Goal: Task Accomplishment & Management: Manage account settings

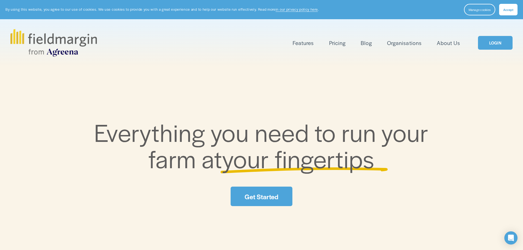
click at [491, 44] on link "LOGIN" at bounding box center [495, 43] width 35 height 14
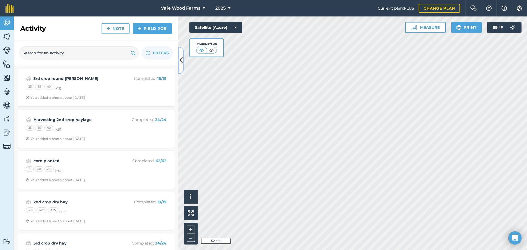
click at [182, 62] on icon at bounding box center [181, 60] width 3 height 10
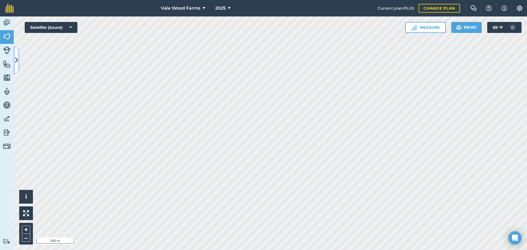
click at [16, 61] on icon at bounding box center [16, 60] width 3 height 10
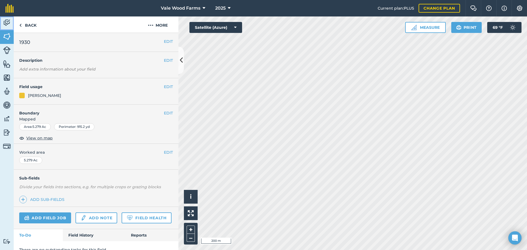
click at [7, 24] on img at bounding box center [7, 23] width 8 height 8
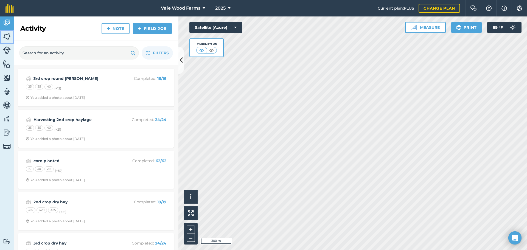
click at [7, 34] on img at bounding box center [7, 36] width 8 height 8
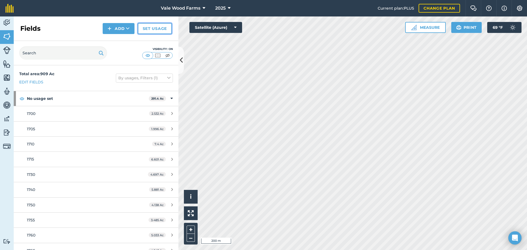
click at [158, 31] on link "Set usage" at bounding box center [155, 28] width 34 height 11
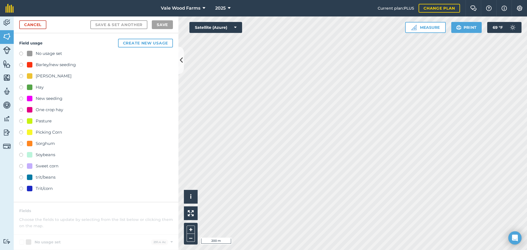
click at [21, 75] on label at bounding box center [23, 76] width 8 height 5
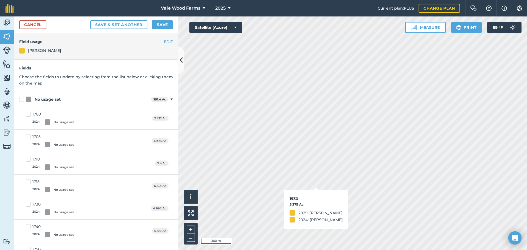
checkbox input "true"
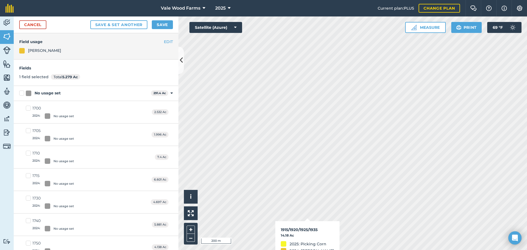
checkbox input "true"
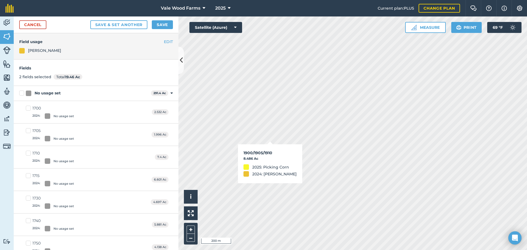
checkbox input "true"
click at [82, 115] on div "Activity Fields Livestock Features Maps Team Vehicles Data Reporting Billing Tu…" at bounding box center [263, 132] width 527 height 233
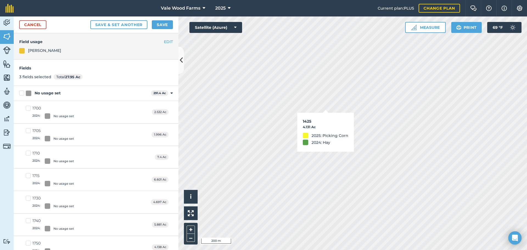
checkbox input "true"
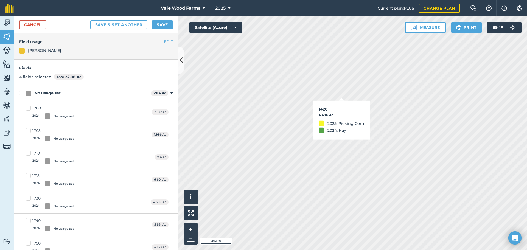
checkbox input "true"
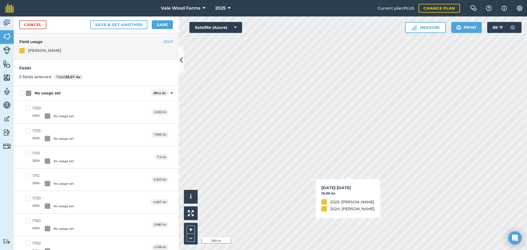
checkbox input "true"
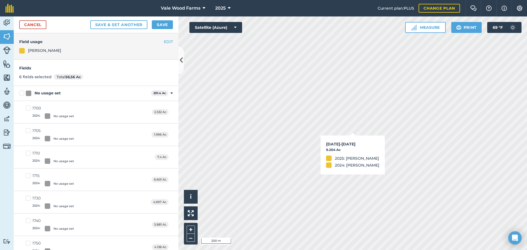
checkbox input "true"
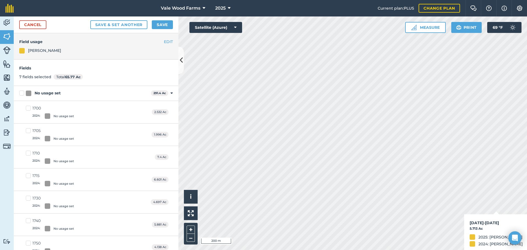
checkbox input "true"
click at [333, 250] on html "Vale Wood Farms 2025 Current plan : PLUS Change plan Farm Chat Help Info Settin…" at bounding box center [263, 125] width 527 height 250
click at [430, 250] on html "Vale Wood Farms 2025 Current plan : PLUS Change plan Farm Chat Help Info Settin…" at bounding box center [263, 125] width 527 height 250
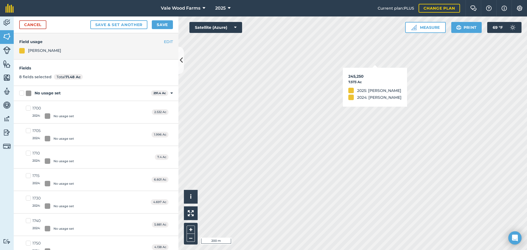
checkbox input "true"
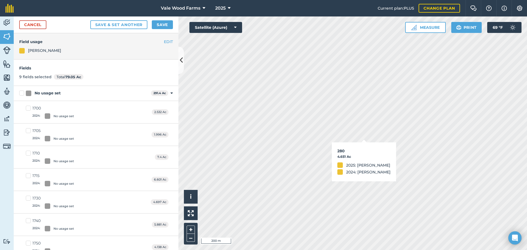
checkbox input "true"
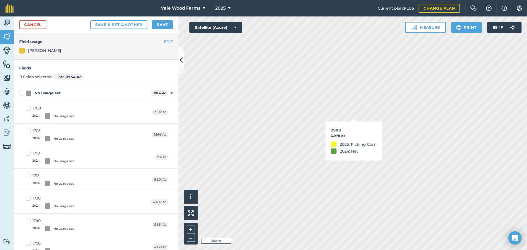
checkbox input "true"
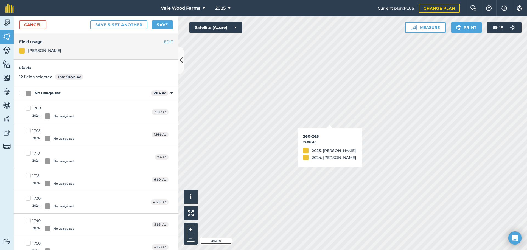
checkbox input "true"
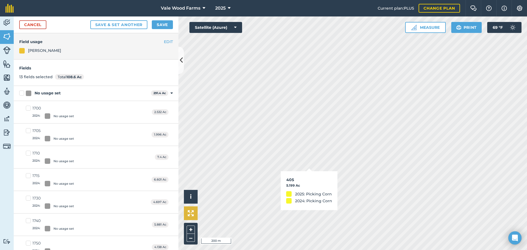
checkbox input "true"
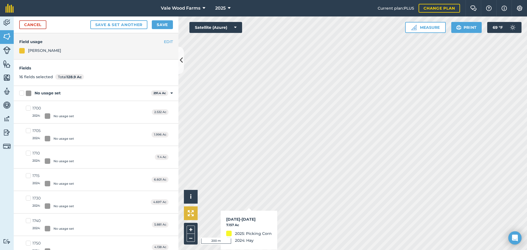
checkbox input "false"
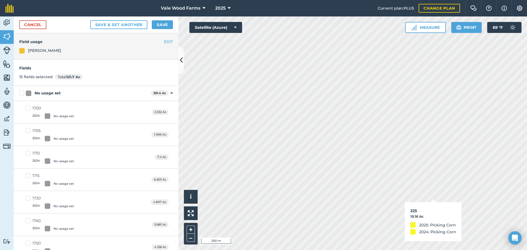
checkbox input "true"
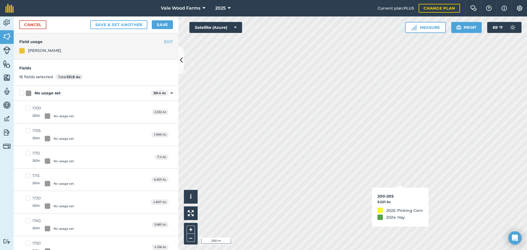
checkbox input "true"
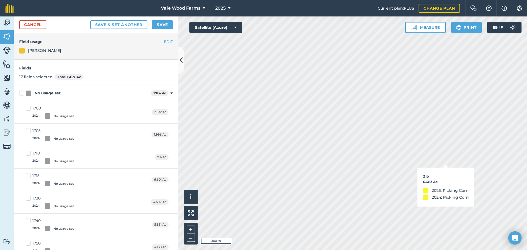
checkbox input "true"
click at [526, 250] on html "Vale Wood Farms 2025 Current plan : PLUS Change plan Farm Chat Help Info Settin…" at bounding box center [263, 125] width 527 height 250
click at [277, 250] on html "Vale Wood Farms 2025 Current plan : PLUS Change plan Farm Chat Help Info Settin…" at bounding box center [263, 125] width 527 height 250
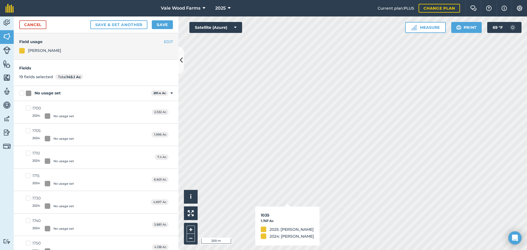
checkbox input "true"
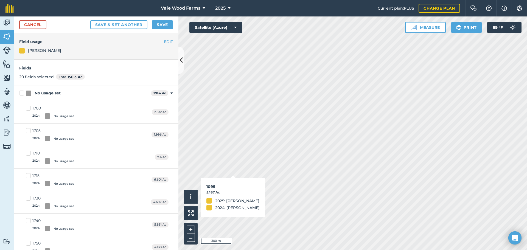
checkbox input "false"
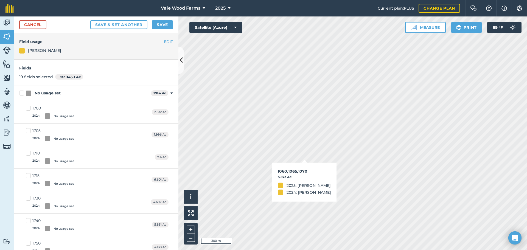
checkbox input "true"
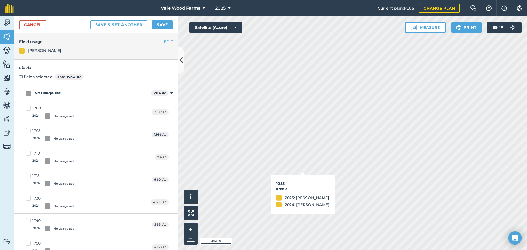
checkbox input "true"
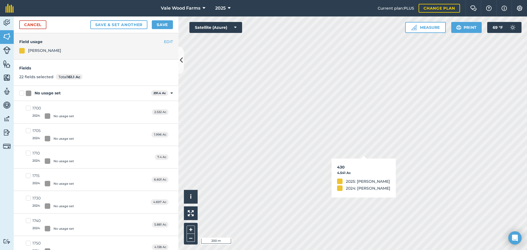
checkbox input "true"
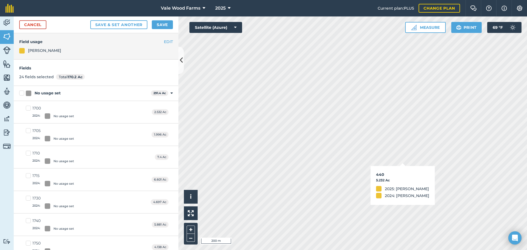
checkbox input "true"
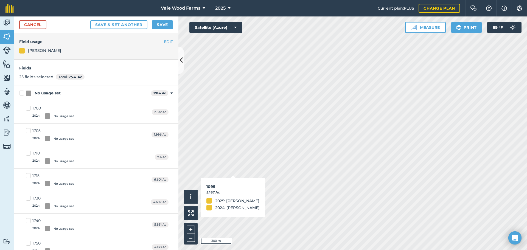
checkbox input "true"
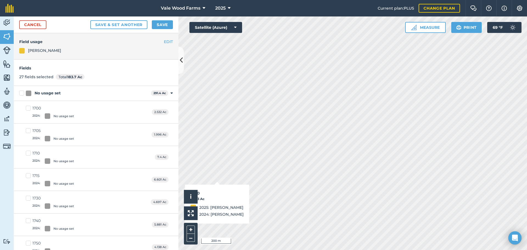
checkbox input "true"
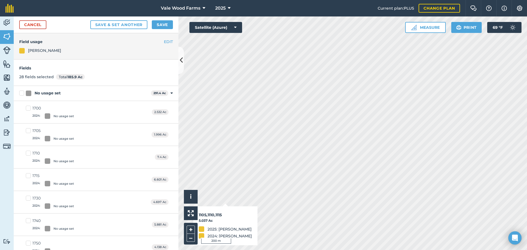
checkbox input "true"
click at [389, 250] on html "Vale Wood Farms 2025 Current plan : PLUS Change plan Farm Chat Help Info Settin…" at bounding box center [263, 125] width 527 height 250
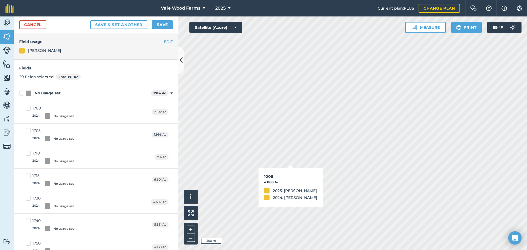
checkbox input "true"
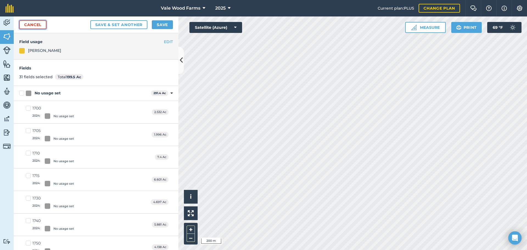
click at [40, 28] on link "Cancel" at bounding box center [32, 24] width 27 height 9
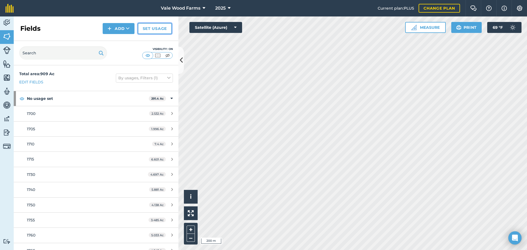
click at [145, 29] on link "Set usage" at bounding box center [155, 28] width 34 height 11
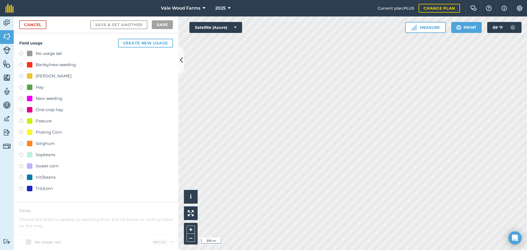
click at [21, 75] on label at bounding box center [23, 76] width 8 height 5
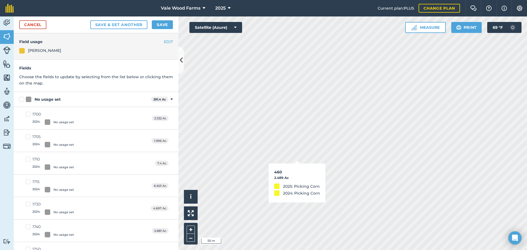
checkbox input "true"
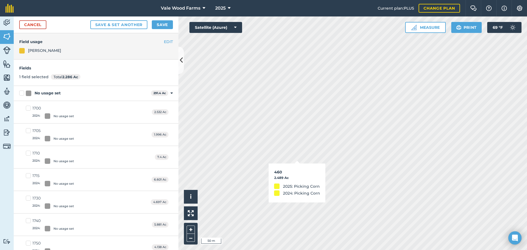
checkbox input "true"
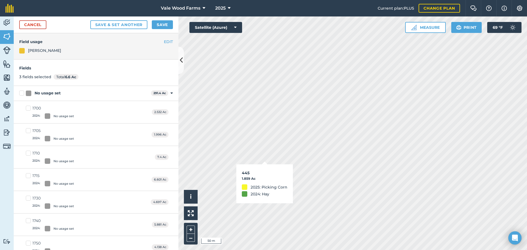
checkbox input "true"
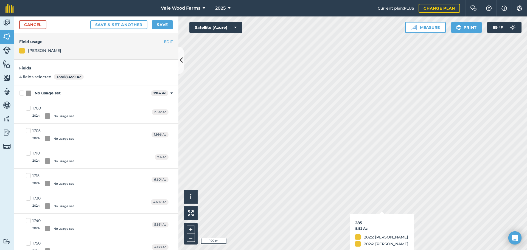
checkbox input "true"
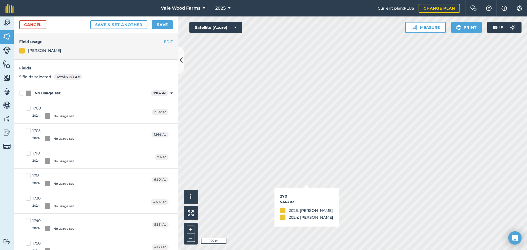
checkbox input "true"
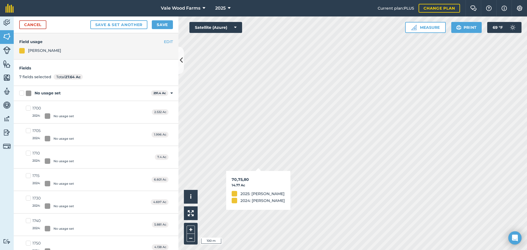
checkbox input "true"
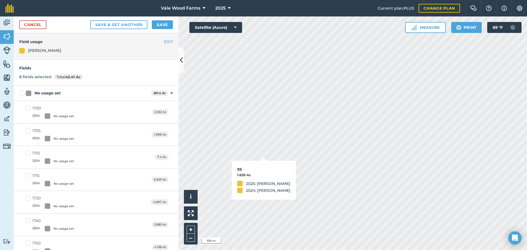
checkbox input "true"
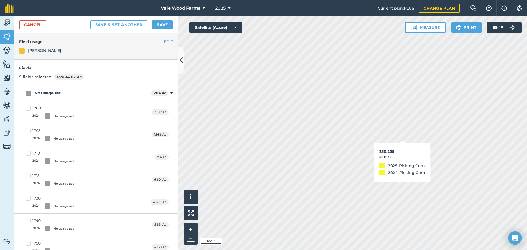
checkbox input "true"
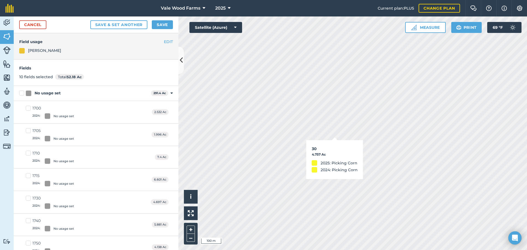
checkbox input "true"
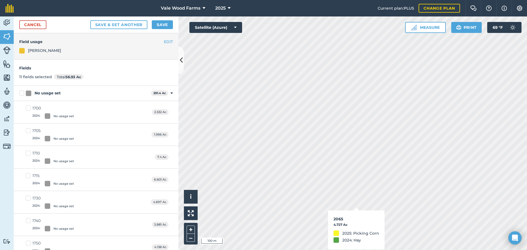
checkbox input "true"
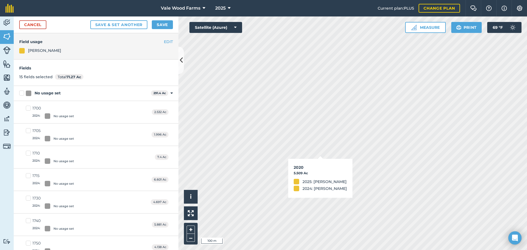
checkbox input "true"
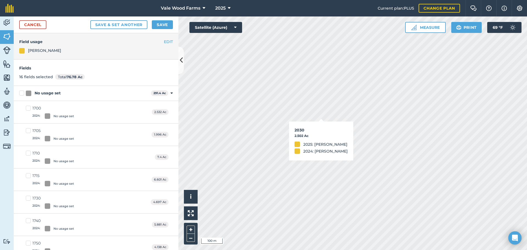
checkbox input "true"
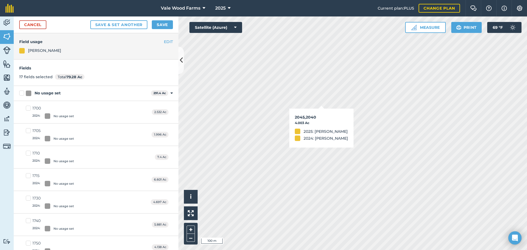
checkbox input "true"
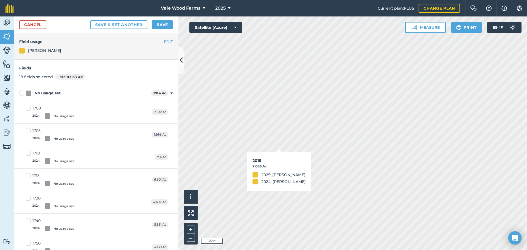
checkbox input "true"
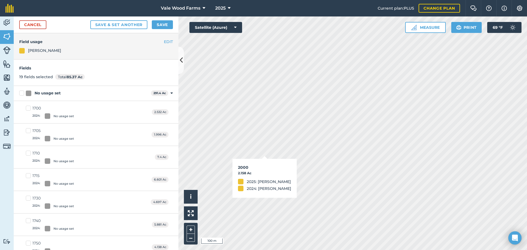
checkbox input "true"
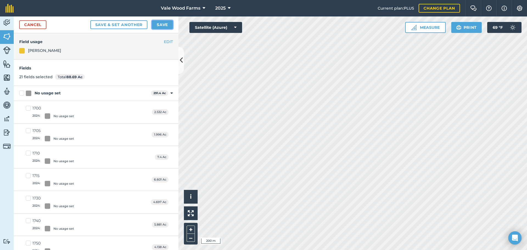
click at [157, 26] on button "Save" at bounding box center [162, 24] width 21 height 9
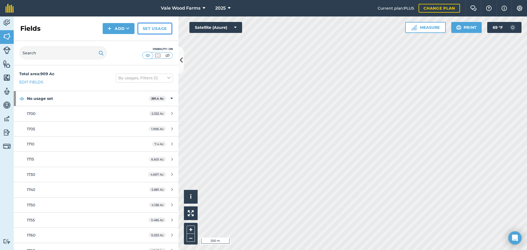
click at [162, 30] on link "Set usage" at bounding box center [155, 28] width 34 height 11
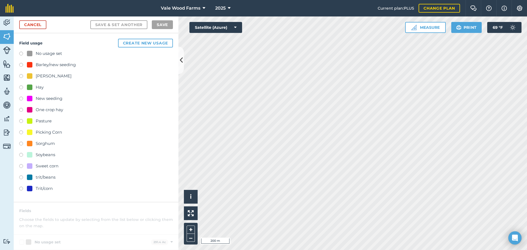
click at [22, 133] on label at bounding box center [23, 132] width 8 height 5
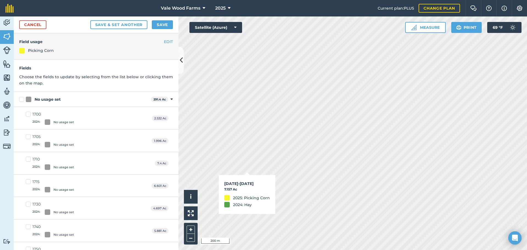
checkbox input "true"
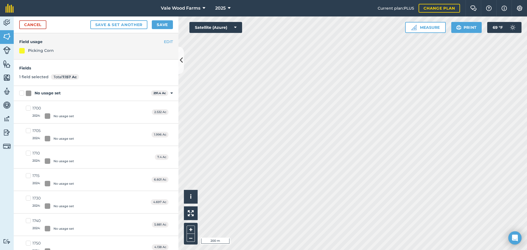
checkbox input "true"
click at [314, 250] on html "Vale Wood Farms 2025 Current plan : PLUS Change plan Farm Chat Help Info Settin…" at bounding box center [263, 125] width 527 height 250
checkbox input "true"
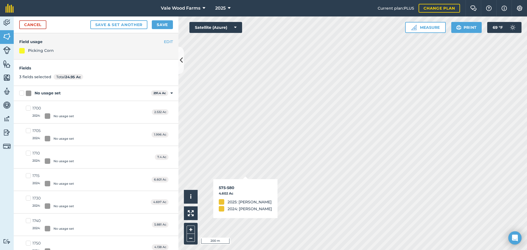
checkbox input "true"
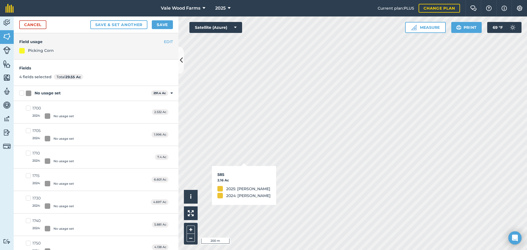
checkbox input "true"
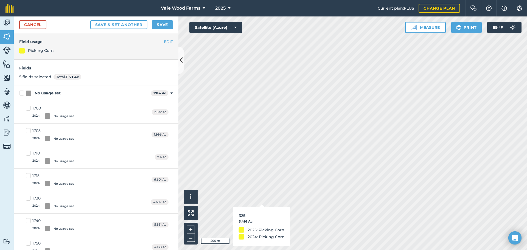
checkbox input "true"
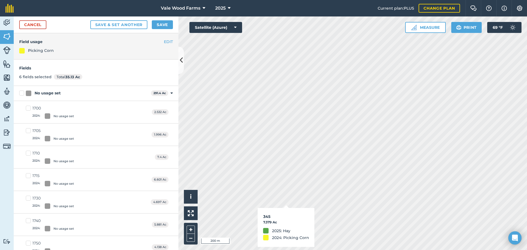
checkbox input "true"
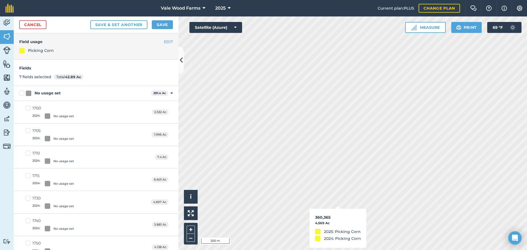
checkbox input "true"
click at [289, 6] on div "Vale Wood Farms 2025 Current plan : PLUS Change plan Farm Chat Help Info Settin…" at bounding box center [263, 125] width 527 height 250
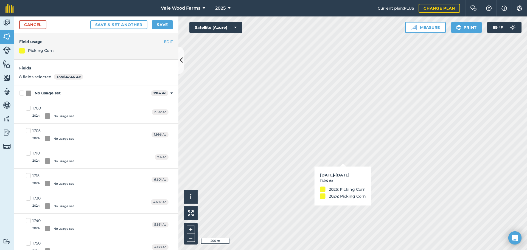
checkbox input "true"
click at [451, 250] on html "Vale Wood Farms 2025 Current plan : PLUS Change plan Farm Chat Help Info Settin…" at bounding box center [263, 125] width 527 height 250
click at [352, 250] on html "Vale Wood Farms 2025 Current plan : PLUS Change plan Farm Chat Help Info Settin…" at bounding box center [263, 125] width 527 height 250
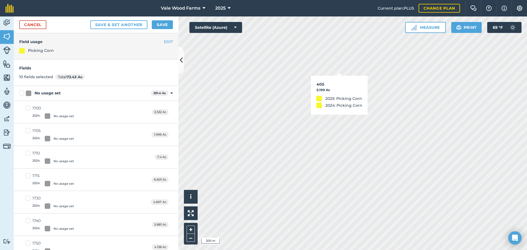
checkbox input "true"
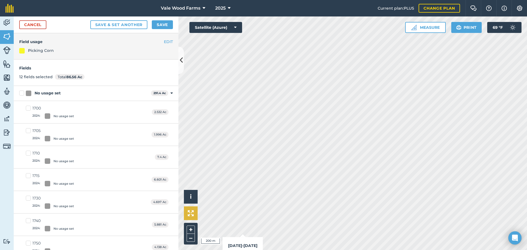
checkbox input "false"
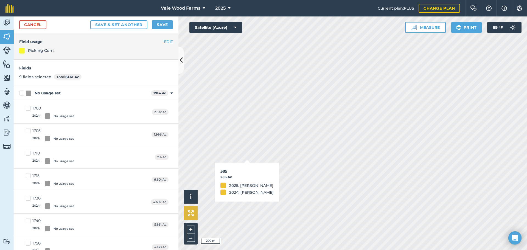
checkbox input "false"
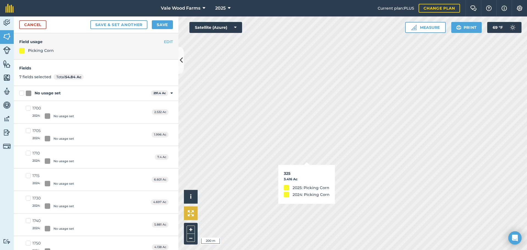
checkbox input "false"
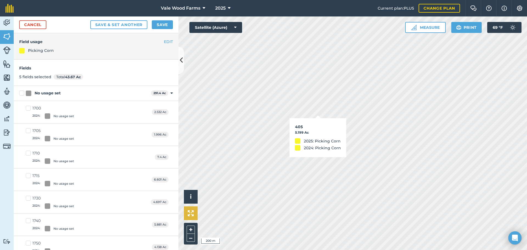
checkbox input "false"
click at [375, 250] on html "Vale Wood Farms 2025 Current plan : PLUS Change plan Farm Chat Help Info Settin…" at bounding box center [263, 125] width 527 height 250
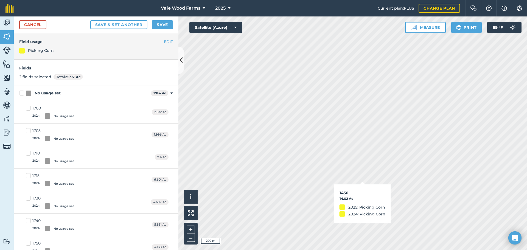
checkbox input "false"
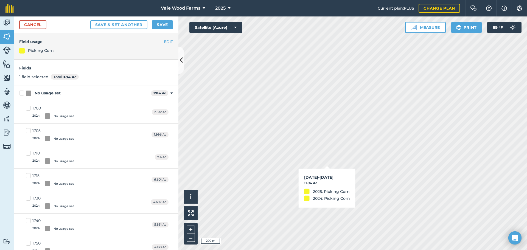
checkbox input "false"
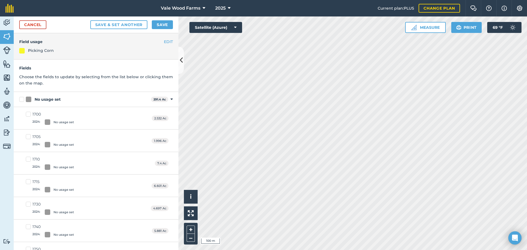
click at [32, 49] on div "Picking Corn" at bounding box center [41, 50] width 26 height 6
click at [45, 28] on link "Cancel" at bounding box center [32, 24] width 27 height 9
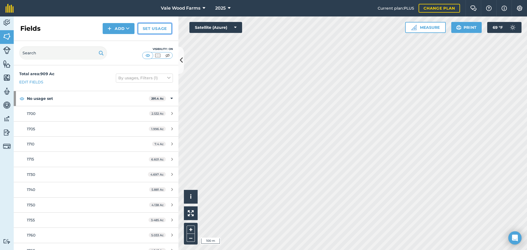
click at [152, 30] on link "Set usage" at bounding box center [155, 28] width 34 height 11
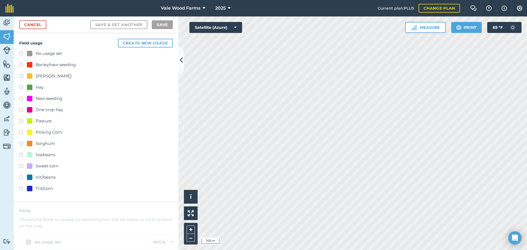
click at [22, 75] on label at bounding box center [23, 76] width 8 height 5
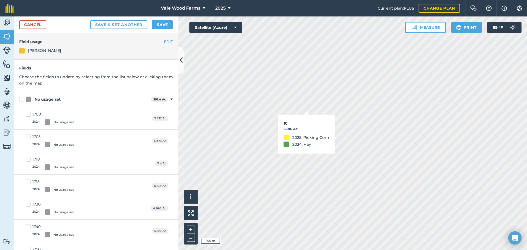
checkbox input "true"
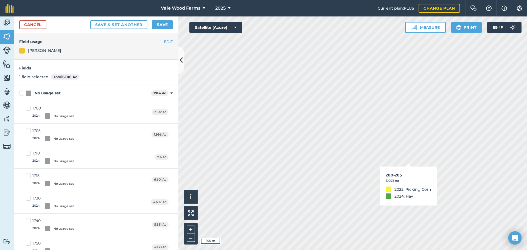
checkbox input "true"
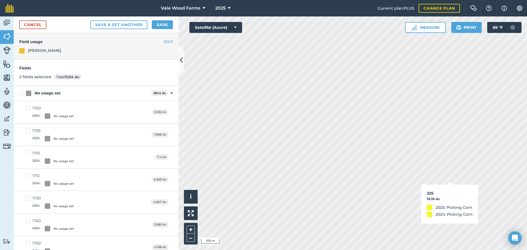
checkbox input "true"
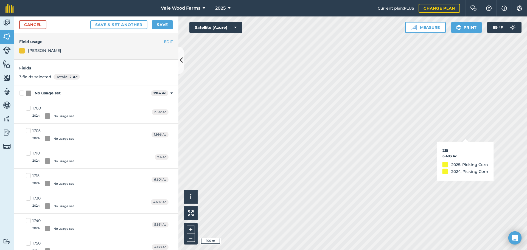
checkbox input "true"
checkbox input "false"
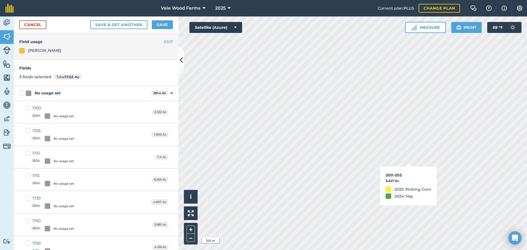
checkbox input "false"
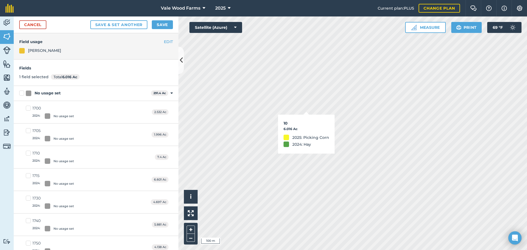
checkbox input "false"
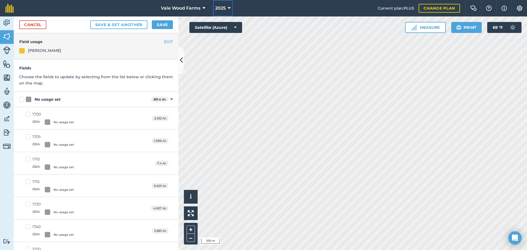
click at [228, 9] on icon at bounding box center [229, 8] width 3 height 7
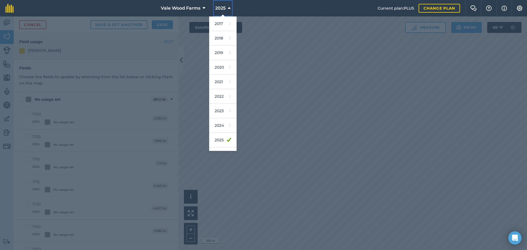
scroll to position [11, 0]
click at [229, 144] on link "2026" at bounding box center [222, 143] width 27 height 15
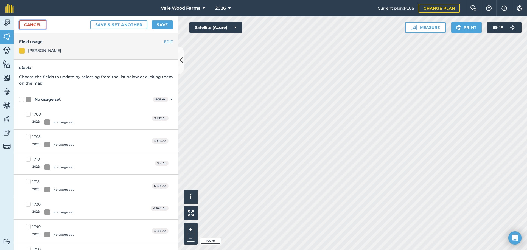
click at [37, 26] on link "Cancel" at bounding box center [32, 24] width 27 height 9
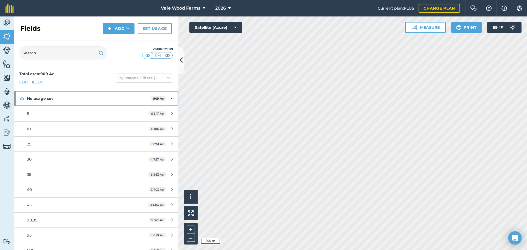
click at [169, 98] on div "No usage set 909 Ac" at bounding box center [96, 98] width 165 height 15
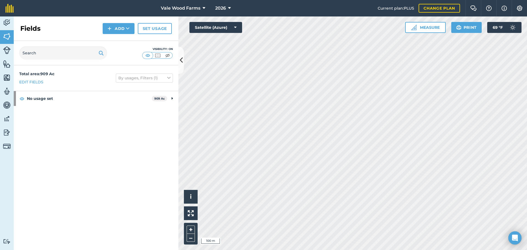
click at [374, 250] on html "Vale Wood Farms 2026 Current plan : PLUS Change plan Farm Chat Help Info Settin…" at bounding box center [263, 125] width 527 height 250
click at [159, 27] on link "Set usage" at bounding box center [155, 28] width 34 height 11
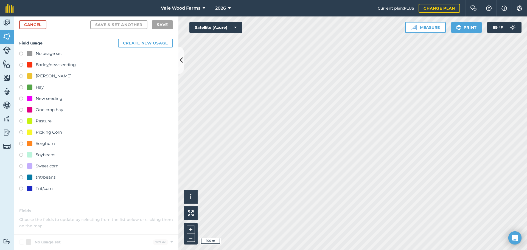
click at [22, 78] on label at bounding box center [23, 76] width 8 height 5
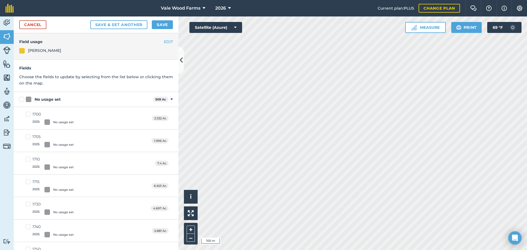
click at [50, 53] on div "[PERSON_NAME]" at bounding box center [96, 50] width 154 height 6
click at [44, 50] on div "[PERSON_NAME]" at bounding box center [44, 50] width 33 height 6
click at [164, 40] on button "EDIT" at bounding box center [168, 42] width 9 height 6
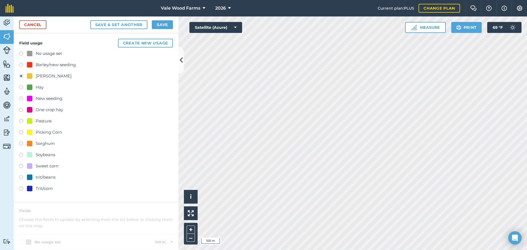
click at [21, 189] on label at bounding box center [23, 189] width 8 height 5
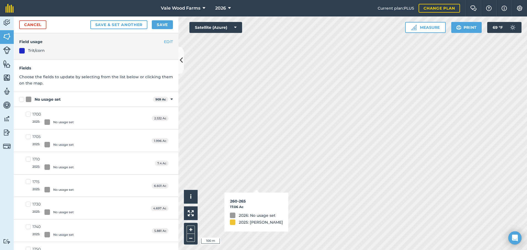
checkbox input "true"
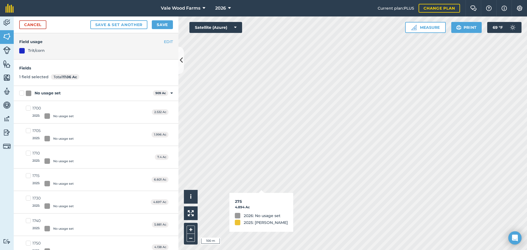
checkbox input "true"
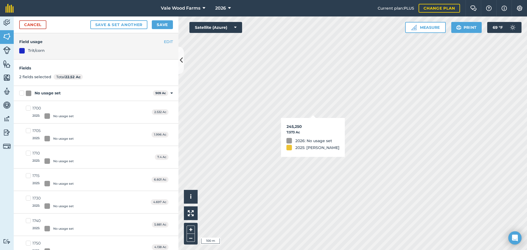
checkbox input "true"
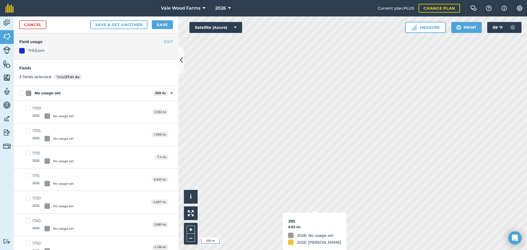
checkbox input "true"
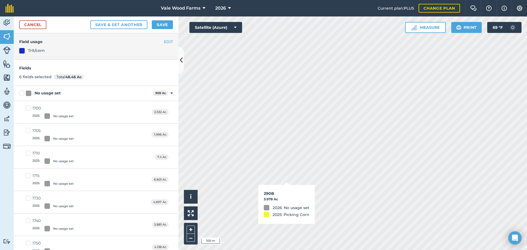
checkbox input "true"
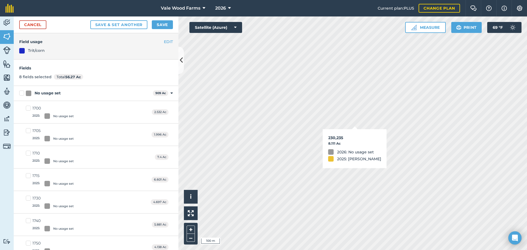
checkbox input "true"
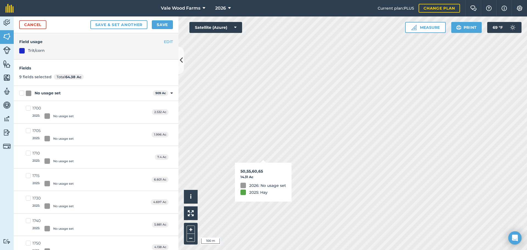
checkbox input "true"
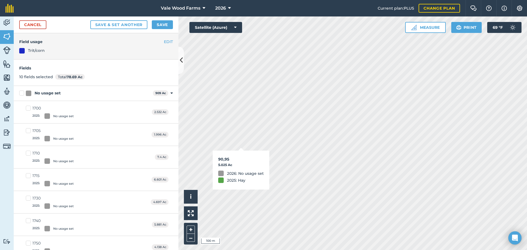
checkbox input "true"
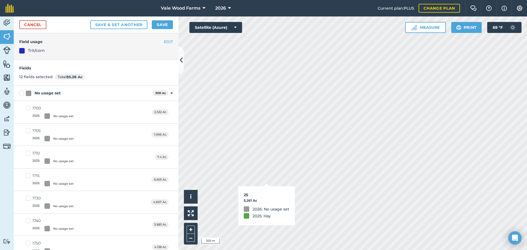
checkbox input "true"
click at [278, 250] on html "Vale Wood Farms 2026 Current plan : PLUS Change plan Farm Chat Help Info Settin…" at bounding box center [263, 125] width 527 height 250
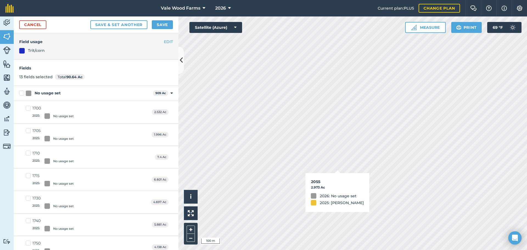
checkbox input "true"
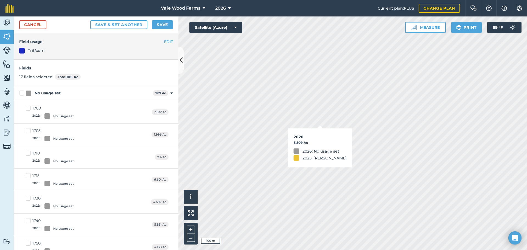
checkbox input "true"
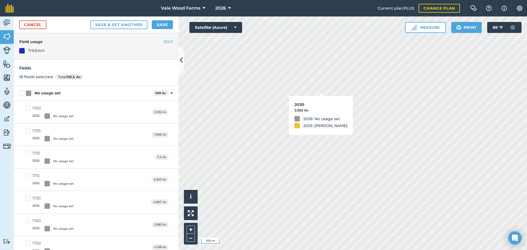
checkbox input "true"
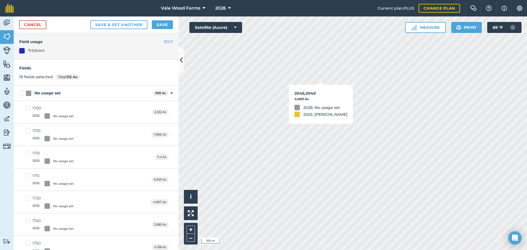
checkbox input "true"
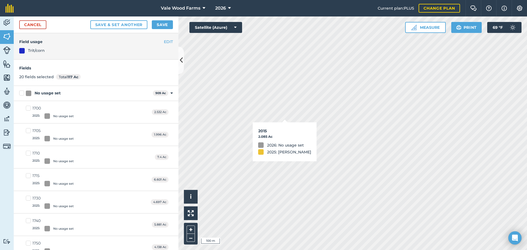
checkbox input "true"
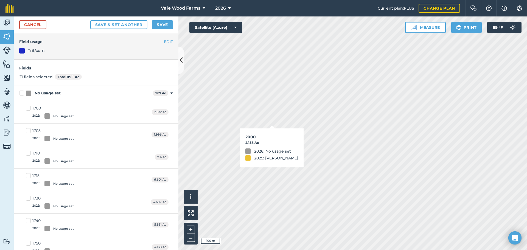
checkbox input "true"
click at [163, 25] on button "Save" at bounding box center [162, 24] width 21 height 9
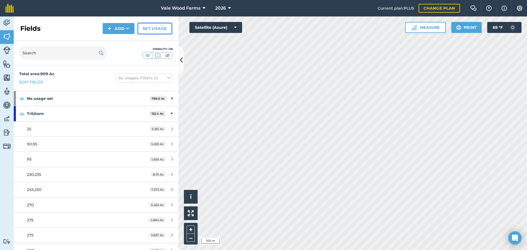
click at [156, 29] on link "Set usage" at bounding box center [155, 28] width 34 height 11
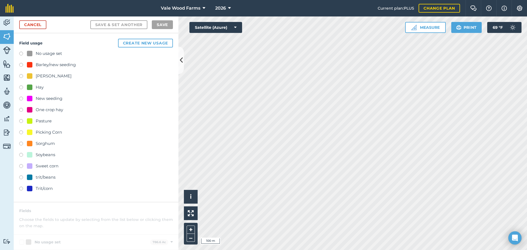
click at [22, 86] on label at bounding box center [23, 87] width 8 height 5
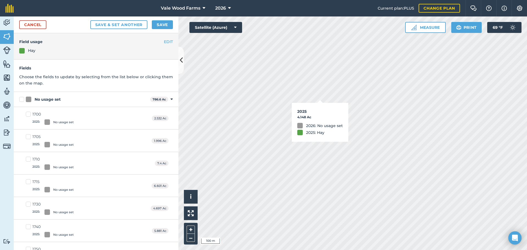
checkbox input "true"
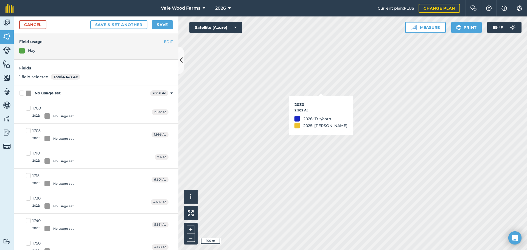
checkbox input "true"
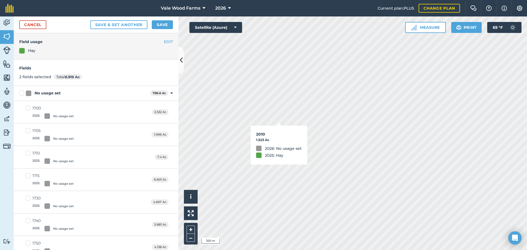
checkbox input "true"
click at [122, 1] on div "Vale Wood Farms 2026 Current plan : PLUS Change plan Farm Chat Help Info Settin…" at bounding box center [263, 125] width 527 height 250
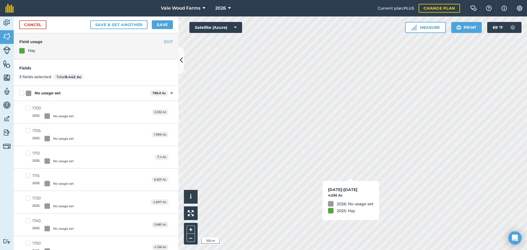
checkbox input "true"
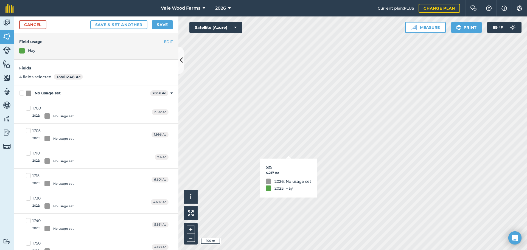
checkbox input "true"
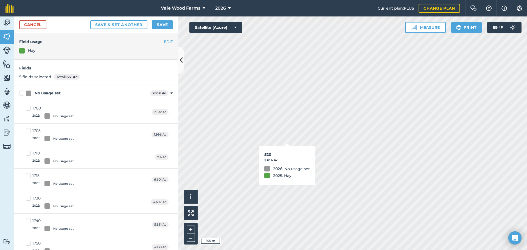
checkbox input "true"
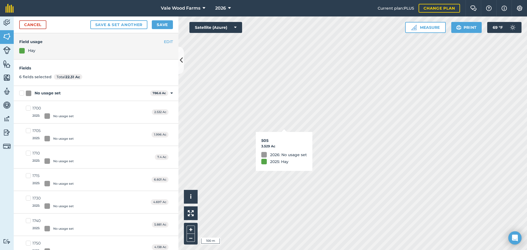
checkbox input "true"
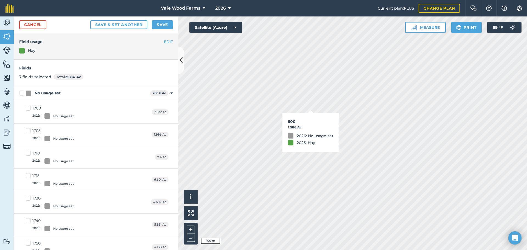
checkbox input "true"
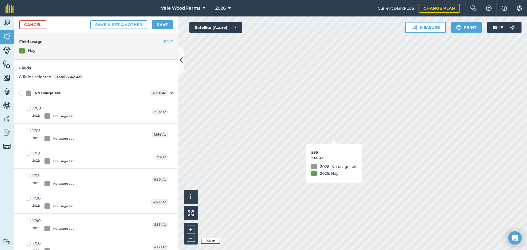
checkbox input "true"
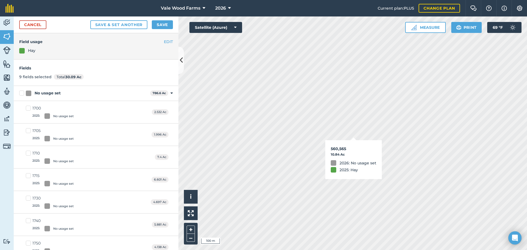
checkbox input "true"
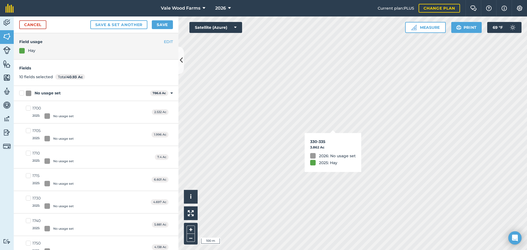
checkbox input "true"
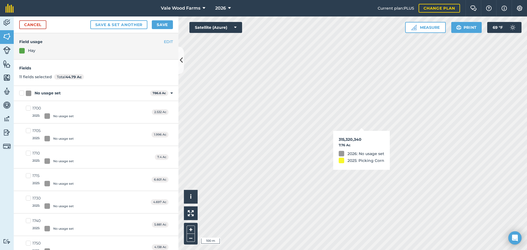
checkbox input "true"
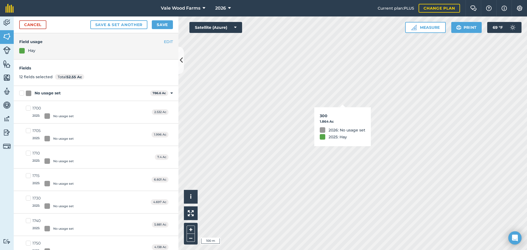
checkbox input "true"
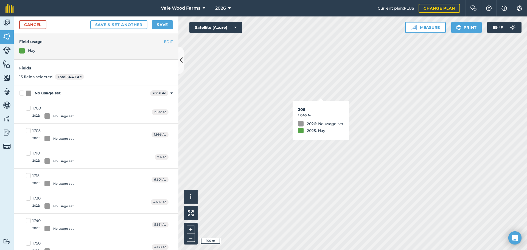
checkbox input "true"
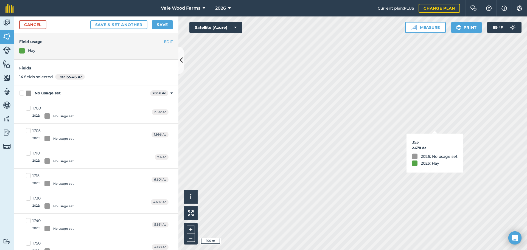
checkbox input "true"
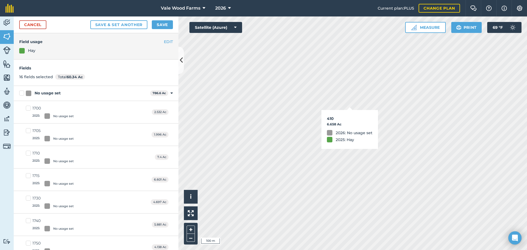
checkbox input "true"
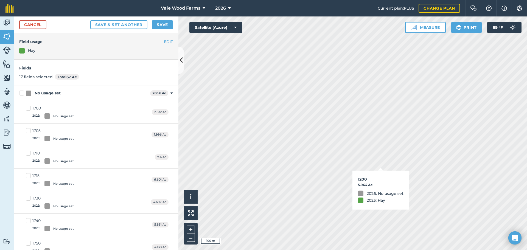
checkbox input "true"
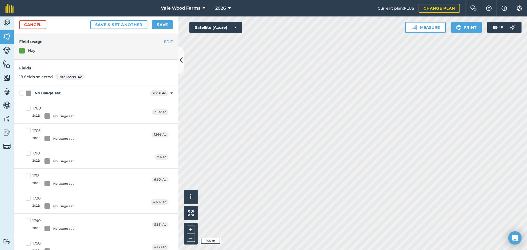
click at [385, 250] on html "Vale Wood Farms 2026 Current plan : PLUS Change plan Farm Chat Help Info Settin…" at bounding box center [263, 125] width 527 height 250
checkbox input "true"
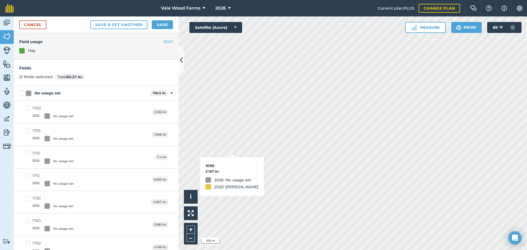
checkbox input "true"
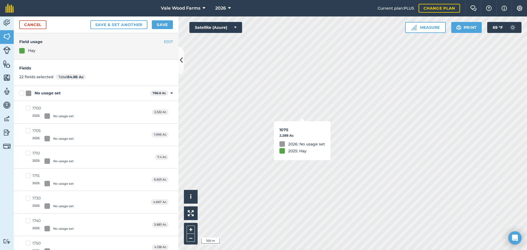
checkbox input "true"
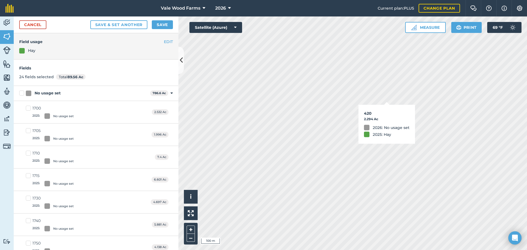
checkbox input "true"
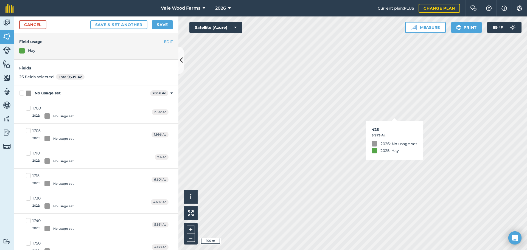
checkbox input "true"
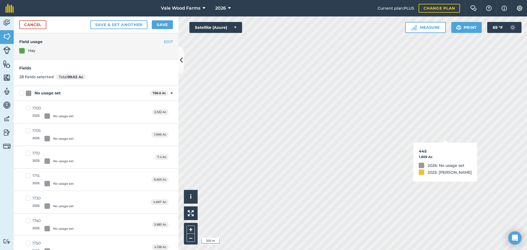
checkbox input "false"
checkbox input "true"
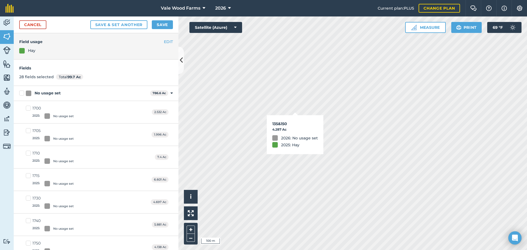
checkbox input "true"
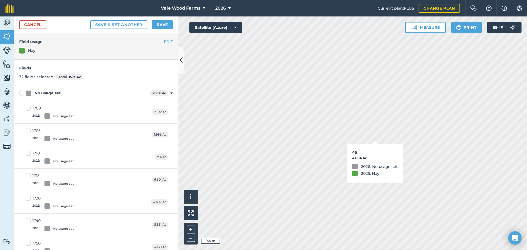
checkbox input "true"
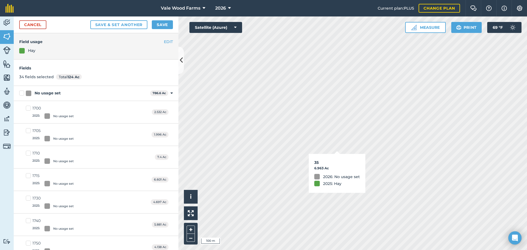
checkbox input "true"
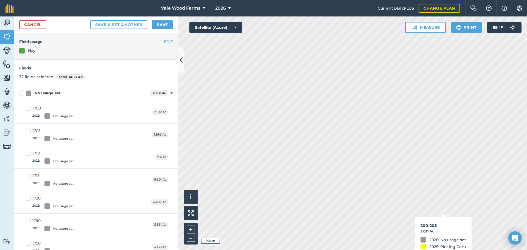
checkbox input "false"
checkbox input "true"
click at [157, 23] on button "Save" at bounding box center [162, 24] width 21 height 9
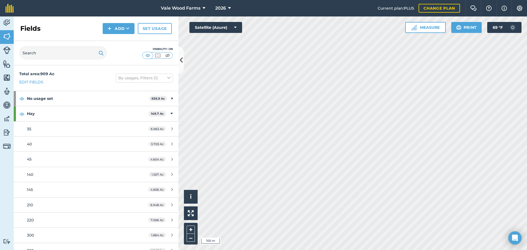
click at [216, 12] on div "Vale Wood Farms 2026 Current plan : PLUS Change plan Farm Chat Help Info Settin…" at bounding box center [263, 125] width 527 height 250
click at [154, 29] on link "Set usage" at bounding box center [155, 28] width 34 height 11
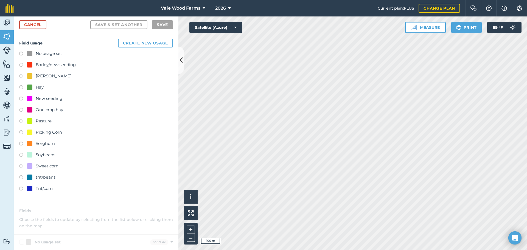
click at [21, 86] on label at bounding box center [23, 87] width 8 height 5
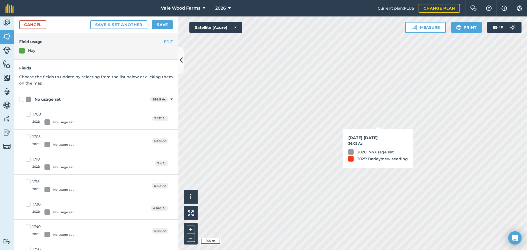
checkbox input "true"
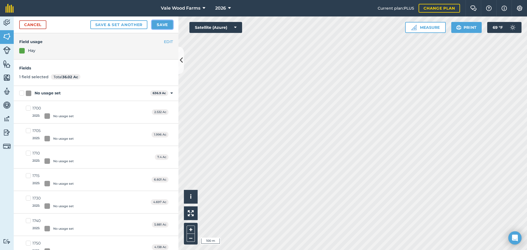
click at [157, 24] on button "Save" at bounding box center [162, 24] width 21 height 9
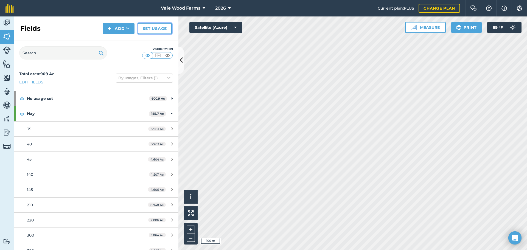
click at [156, 28] on link "Set usage" at bounding box center [155, 28] width 34 height 11
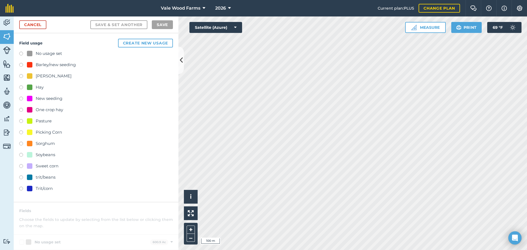
click at [21, 75] on label at bounding box center [23, 76] width 8 height 5
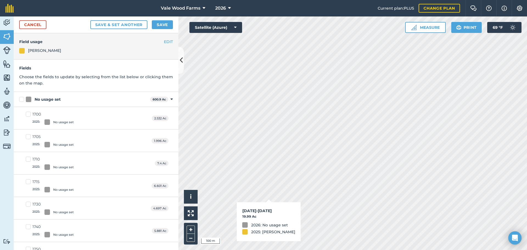
checkbox input "true"
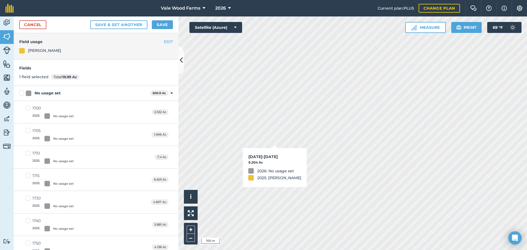
checkbox input "true"
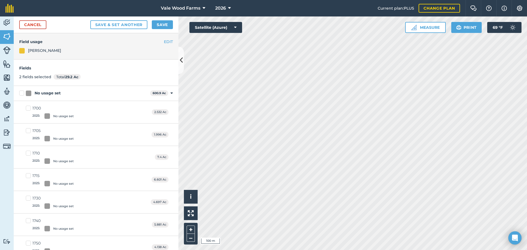
checkbox input "true"
click at [160, 24] on button "Save" at bounding box center [162, 24] width 21 height 9
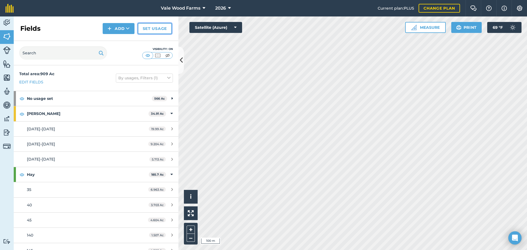
click at [155, 30] on link "Set usage" at bounding box center [155, 28] width 34 height 11
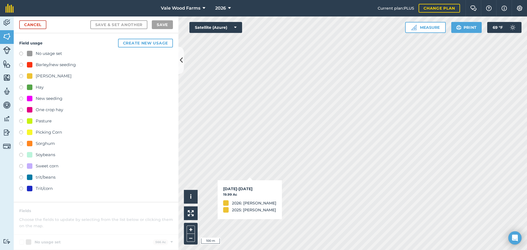
click at [19, 110] on div "Field usage Create new usage No usage set Barley/new seeding Corn silage Hay Ne…" at bounding box center [96, 117] width 165 height 169
click at [21, 110] on label at bounding box center [23, 110] width 8 height 5
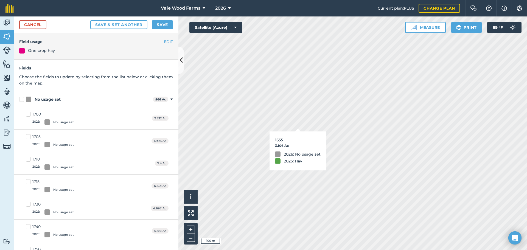
checkbox input "true"
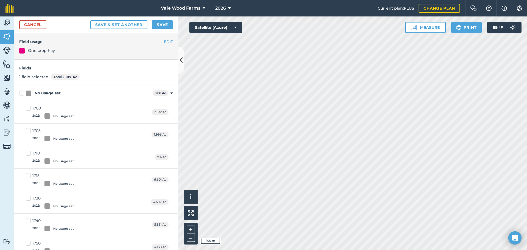
checkbox input "true"
click at [165, 24] on button "Save" at bounding box center [162, 24] width 21 height 9
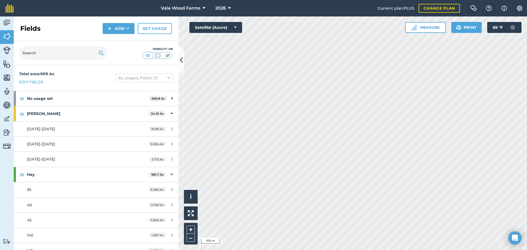
click at [349, 250] on html "Vale Wood Farms 2026 Current plan : PLUS Change plan Farm Chat Help Info Settin…" at bounding box center [263, 125] width 527 height 250
click at [304, 250] on html "Vale Wood Farms 2026 Current plan : PLUS Change plan Farm Chat Help Info Settin…" at bounding box center [263, 125] width 527 height 250
click at [393, 250] on html "Vale Wood Farms 2026 Current plan : PLUS Change plan Farm Chat Help Info Settin…" at bounding box center [263, 125] width 527 height 250
click at [147, 30] on link "Set usage" at bounding box center [155, 28] width 34 height 11
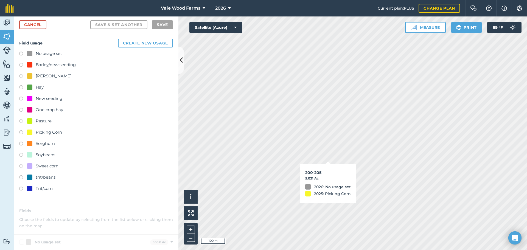
checkbox input "true"
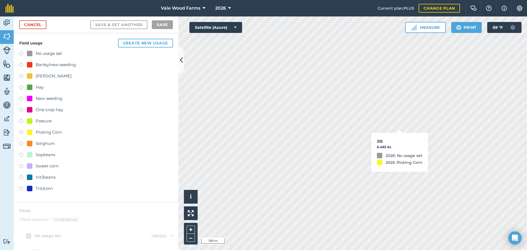
checkbox input "true"
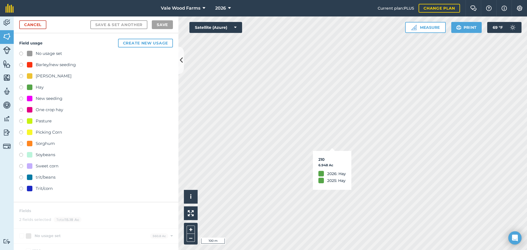
checkbox input "true"
click at [22, 75] on label at bounding box center [23, 76] width 8 height 5
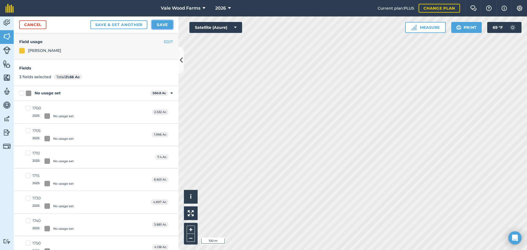
click at [164, 24] on button "Save" at bounding box center [162, 24] width 21 height 9
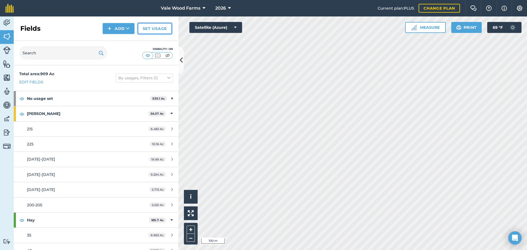
click at [154, 30] on link "Set usage" at bounding box center [155, 28] width 34 height 11
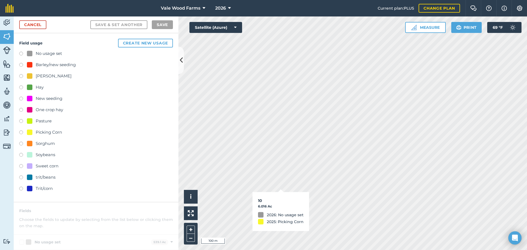
checkbox input "true"
click at [22, 74] on label at bounding box center [23, 76] width 8 height 5
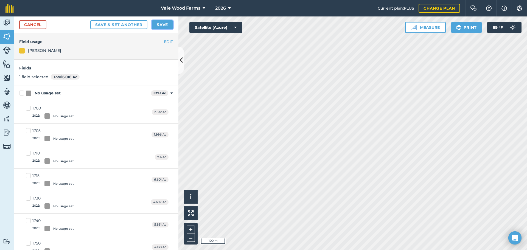
click at [155, 23] on button "Save" at bounding box center [162, 24] width 21 height 9
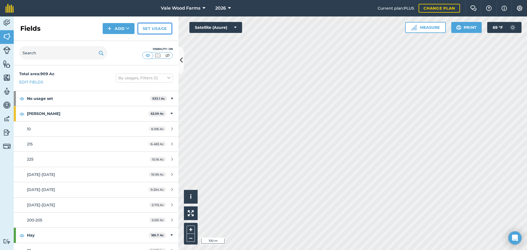
click at [165, 30] on link "Set usage" at bounding box center [155, 28] width 34 height 11
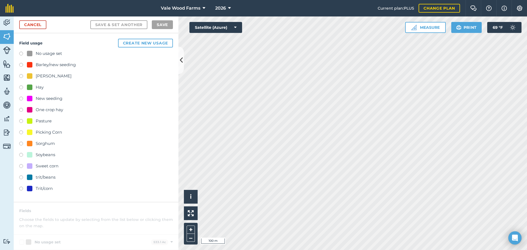
click at [22, 64] on label at bounding box center [23, 65] width 8 height 5
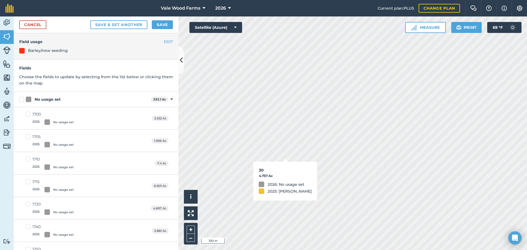
checkbox input "true"
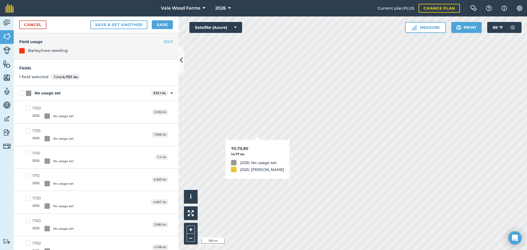
checkbox input "true"
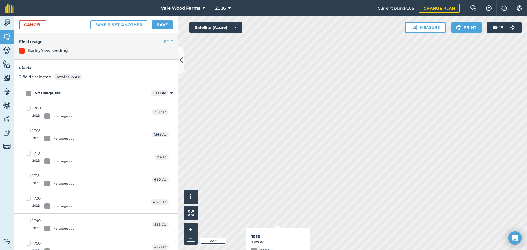
checkbox input "true"
click at [163, 24] on button "Save" at bounding box center [162, 24] width 21 height 9
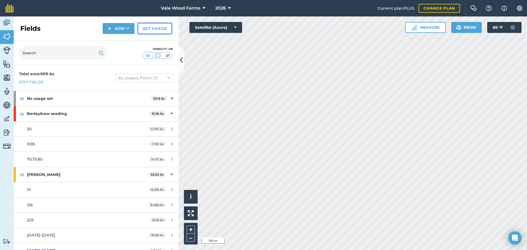
click at [160, 28] on link "Set usage" at bounding box center [155, 28] width 34 height 11
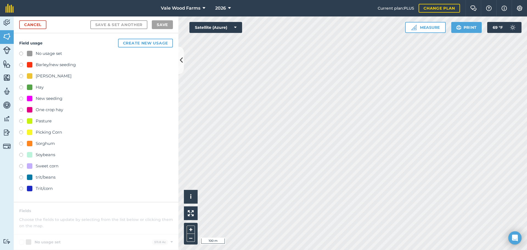
click at [20, 190] on label at bounding box center [23, 189] width 8 height 5
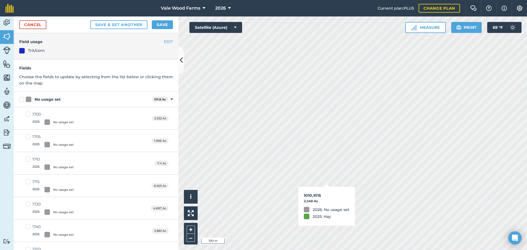
checkbox input "true"
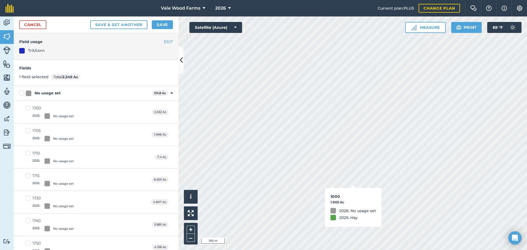
checkbox input "true"
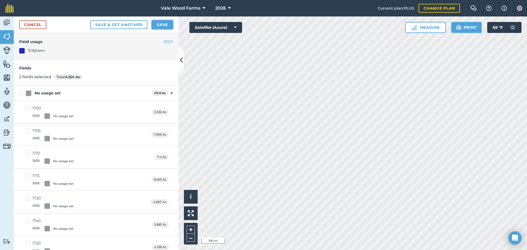
click at [162, 24] on button "Save" at bounding box center [162, 24] width 21 height 9
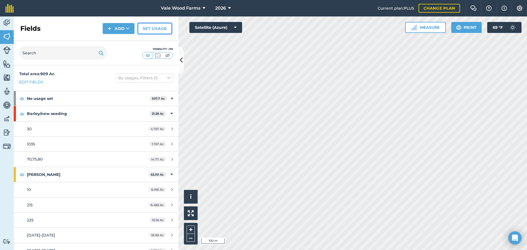
click at [156, 29] on link "Set usage" at bounding box center [155, 28] width 34 height 11
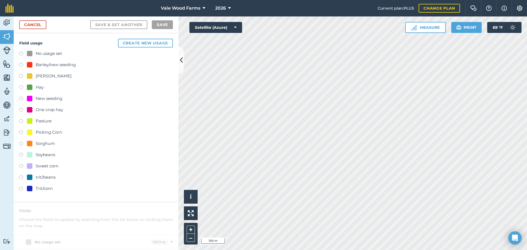
click at [21, 76] on label at bounding box center [23, 76] width 8 height 5
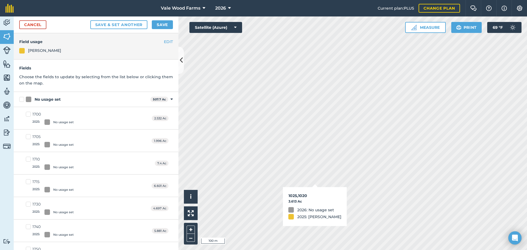
checkbox input "true"
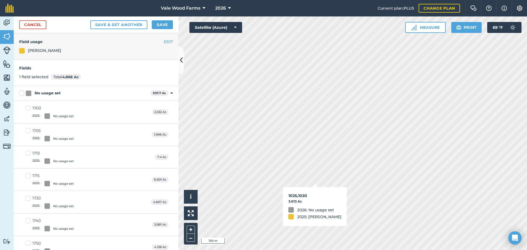
checkbox input "true"
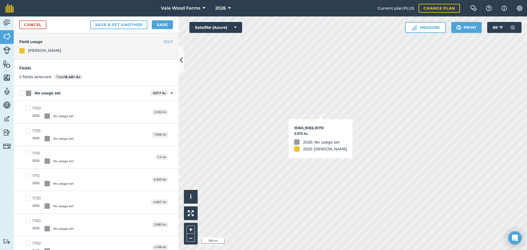
checkbox input "true"
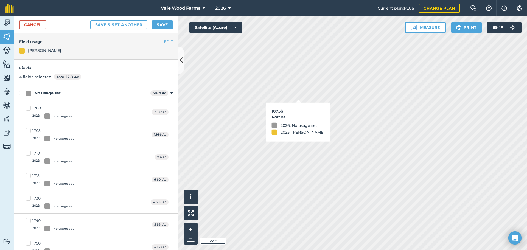
checkbox input "true"
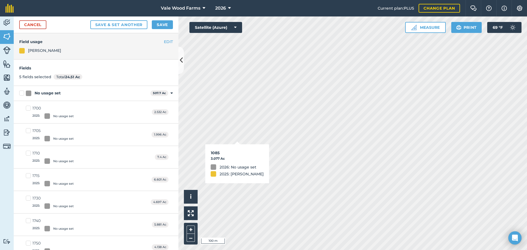
checkbox input "true"
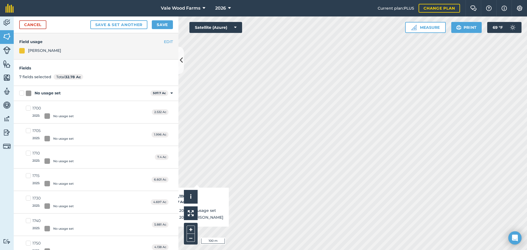
checkbox input "true"
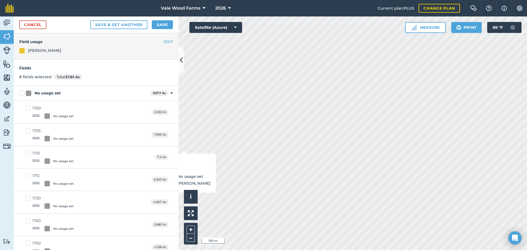
checkbox input "true"
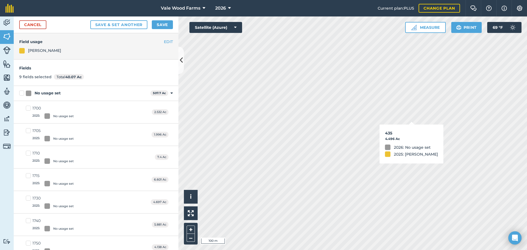
checkbox input "true"
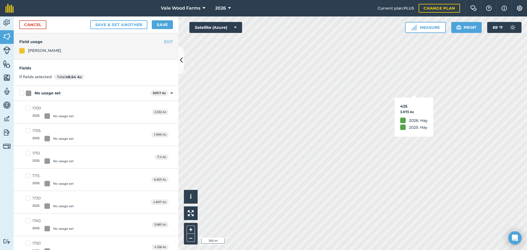
checkbox input "false"
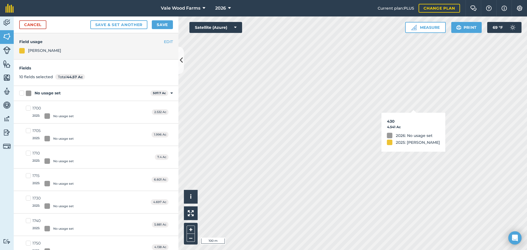
checkbox input "true"
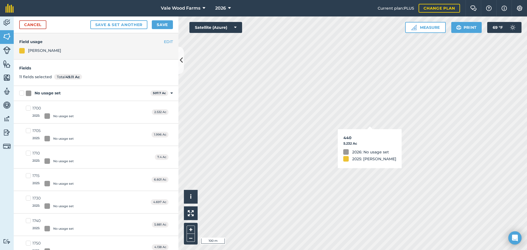
checkbox input "true"
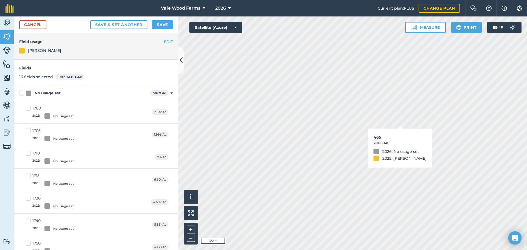
checkbox input "true"
click at [393, 10] on div "Vale Wood Farms 2026 Current plan : PLUS Change plan Farm Chat Help Info Settin…" at bounding box center [263, 125] width 527 height 250
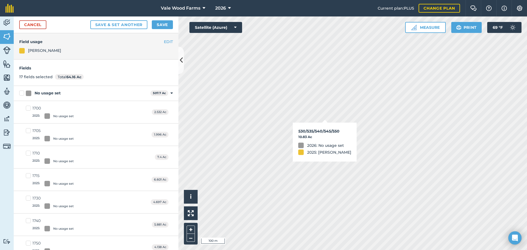
checkbox input "true"
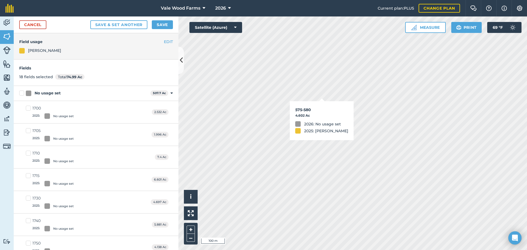
checkbox input "true"
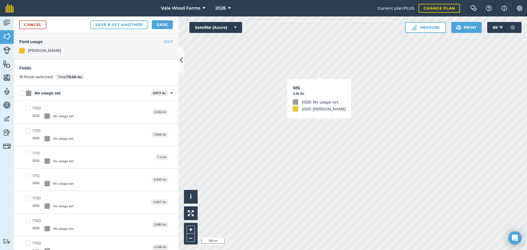
checkbox input "true"
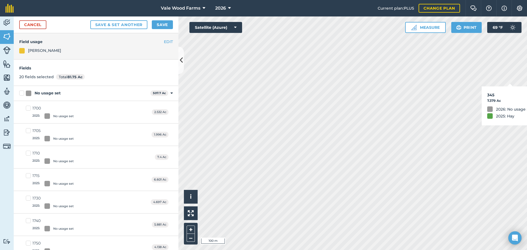
checkbox input "true"
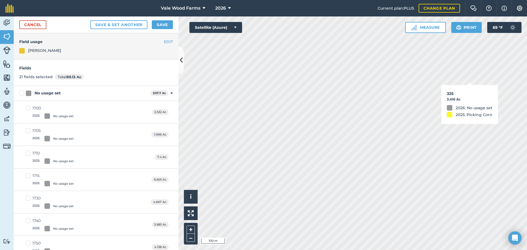
checkbox input "true"
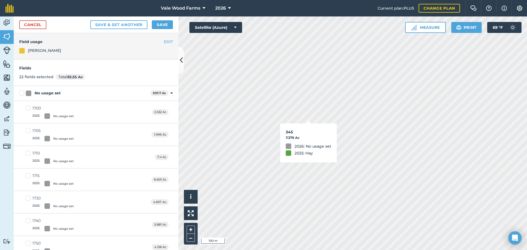
checkbox input "true"
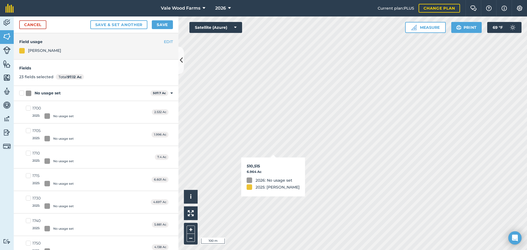
checkbox input "true"
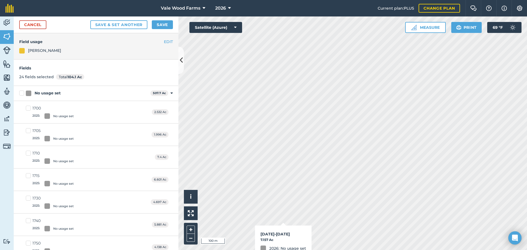
checkbox input "true"
click at [168, 26] on button "Save" at bounding box center [162, 24] width 21 height 9
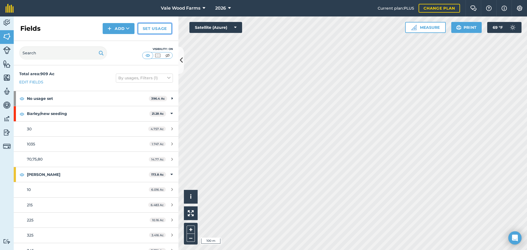
click at [153, 32] on link "Set usage" at bounding box center [155, 28] width 34 height 11
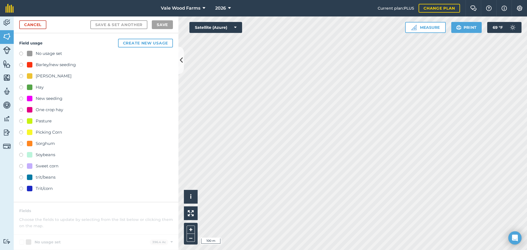
click at [22, 75] on label at bounding box center [23, 76] width 8 height 5
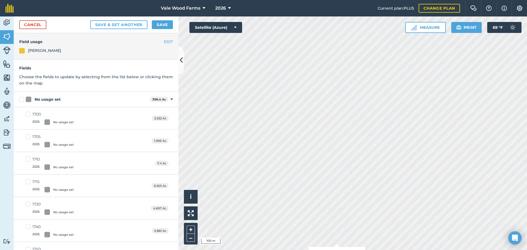
checkbox input "true"
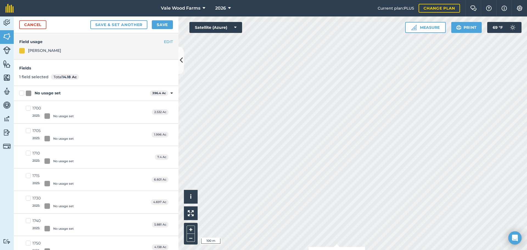
checkbox input "true"
click at [309, 250] on html "Vale Wood Farms 2026 Current plan : PLUS Change plan Farm Chat Help Info Settin…" at bounding box center [263, 125] width 527 height 250
checkbox input "true"
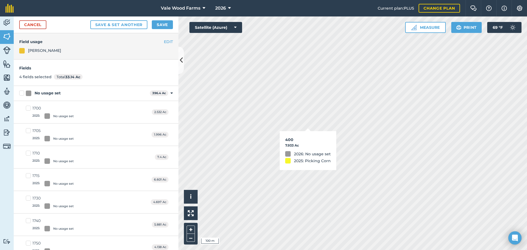
checkbox input "true"
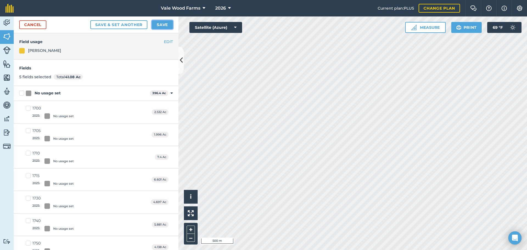
click at [164, 26] on button "Save" at bounding box center [162, 24] width 21 height 9
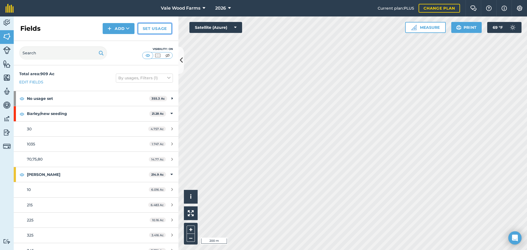
click at [149, 28] on link "Set usage" at bounding box center [155, 28] width 34 height 11
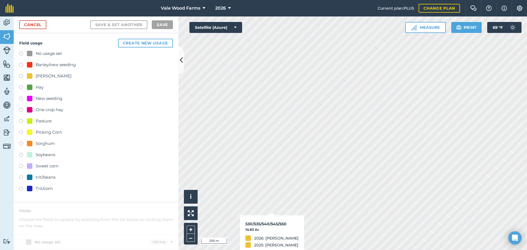
click at [20, 109] on label at bounding box center [23, 110] width 8 height 5
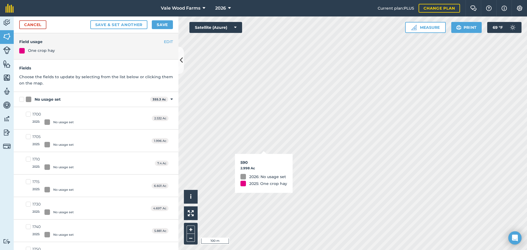
checkbox input "true"
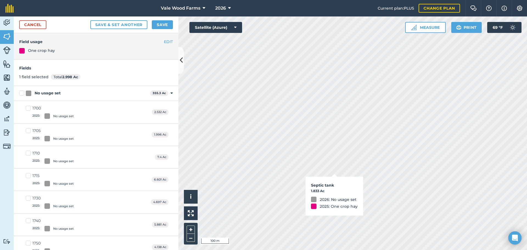
checkbox input "true"
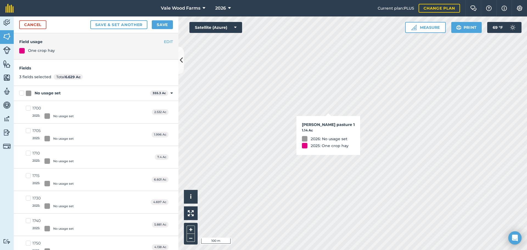
checkbox input "true"
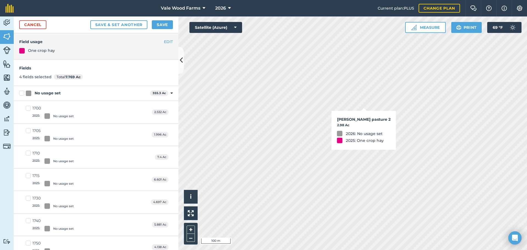
checkbox input "true"
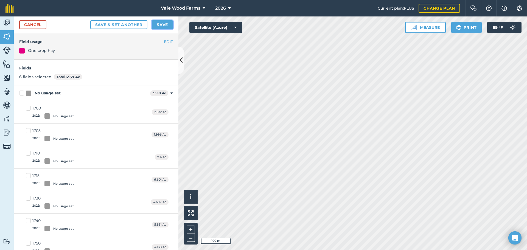
click at [169, 25] on button "Save" at bounding box center [162, 24] width 21 height 9
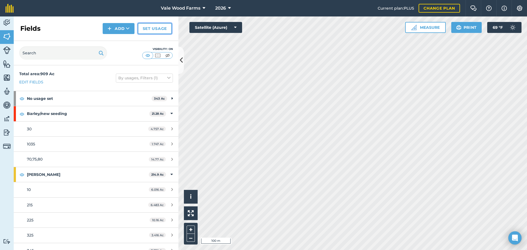
click at [155, 28] on link "Set usage" at bounding box center [155, 28] width 34 height 11
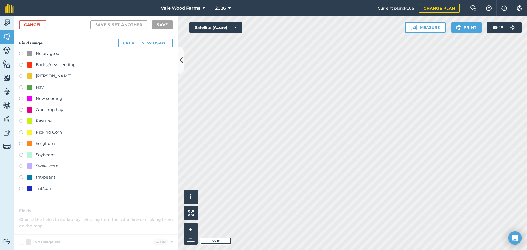
drag, startPoint x: 21, startPoint y: 122, endPoint x: 26, endPoint y: 122, distance: 5.5
click at [21, 122] on label at bounding box center [23, 121] width 8 height 5
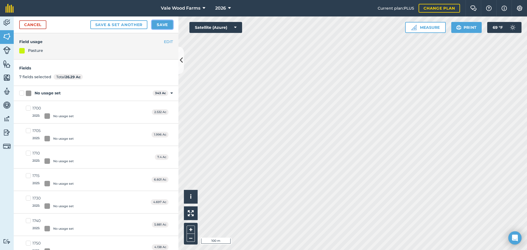
click at [158, 25] on button "Save" at bounding box center [162, 24] width 21 height 9
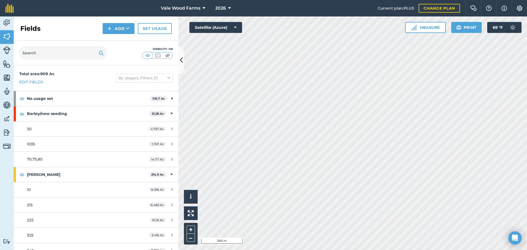
click at [401, 250] on html "Vale Wood Farms 2026 Current plan : PLUS Change plan Farm Chat Help Info Settin…" at bounding box center [263, 125] width 527 height 250
click at [424, 27] on div "Hello i © 2025 TomTom, Microsoft 500 m + – Satellite (Azure) Measure Print 69 °…" at bounding box center [352, 132] width 348 height 233
click at [145, 30] on link "Set usage" at bounding box center [155, 28] width 34 height 11
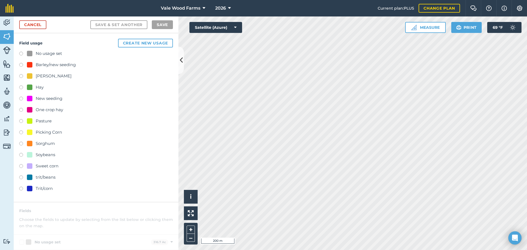
click at [22, 75] on label at bounding box center [23, 76] width 8 height 5
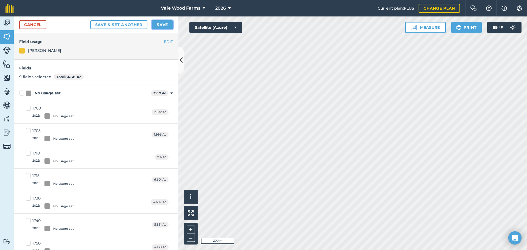
drag, startPoint x: 160, startPoint y: 26, endPoint x: 167, endPoint y: 29, distance: 7.1
click at [160, 26] on button "Save" at bounding box center [162, 24] width 21 height 9
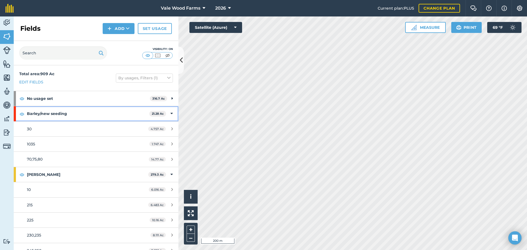
click at [166, 115] on div "Barley/new seeding 21.28 Ac" at bounding box center [96, 113] width 165 height 15
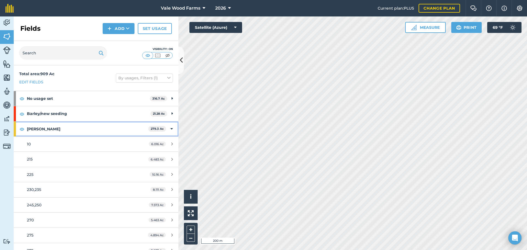
click at [170, 128] on icon at bounding box center [171, 129] width 2 height 6
click at [169, 144] on div "Hay 185.7 Ac" at bounding box center [96, 144] width 165 height 15
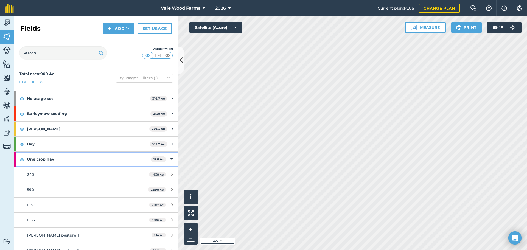
click at [170, 159] on div "One crop hay 17.6 Ac" at bounding box center [96, 159] width 165 height 15
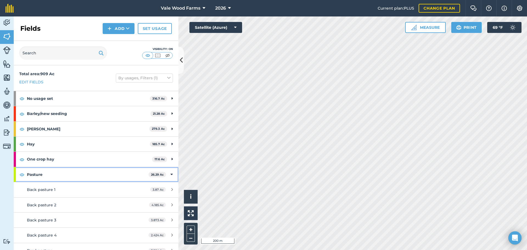
click at [168, 170] on div "Pasture 26.29 Ac" at bounding box center [96, 174] width 165 height 15
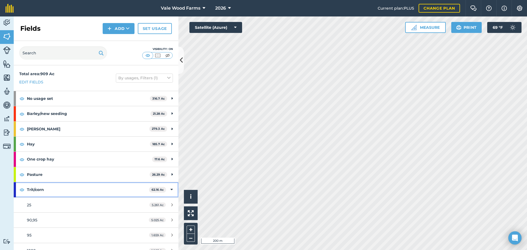
click at [170, 187] on icon at bounding box center [171, 190] width 2 height 6
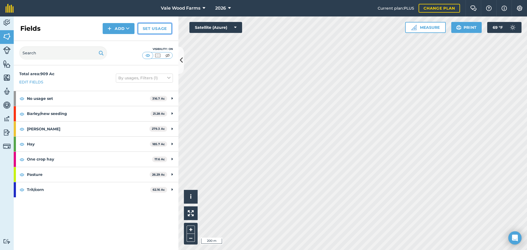
click at [153, 29] on link "Set usage" at bounding box center [155, 28] width 34 height 11
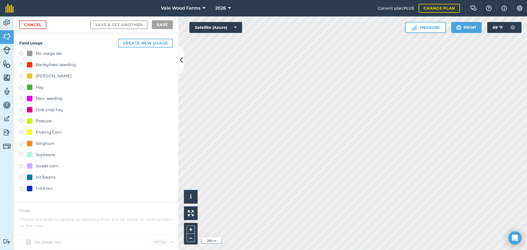
click at [20, 78] on label at bounding box center [23, 76] width 8 height 5
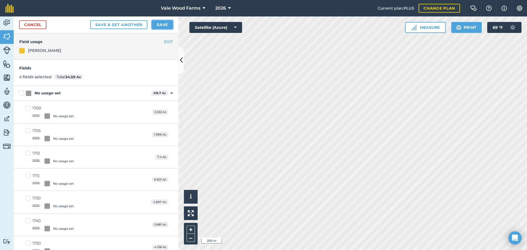
click at [161, 24] on button "Save" at bounding box center [162, 24] width 21 height 9
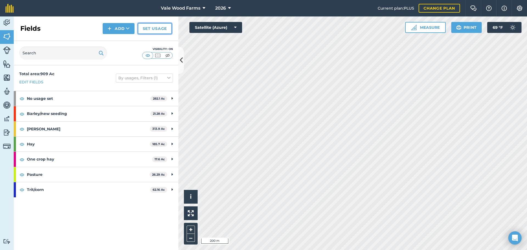
click at [167, 31] on link "Set usage" at bounding box center [155, 28] width 34 height 11
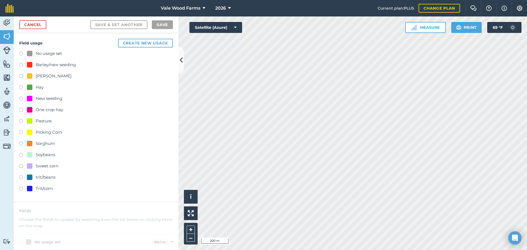
click at [20, 143] on label at bounding box center [23, 144] width 8 height 5
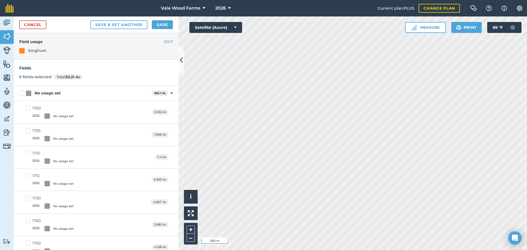
click at [167, 139] on div "Activity Fields Livestock Features Maps Team Vehicles Data Reporting Billing Tu…" at bounding box center [263, 132] width 527 height 233
click at [432, 250] on html "Vale Wood Farms 2026 Current plan : PLUS Change plan Farm Chat Help Info Settin…" at bounding box center [263, 125] width 527 height 250
click at [266, 250] on html "Vale Wood Farms 2026 Current plan : PLUS Change plan Farm Chat Help Info Settin…" at bounding box center [263, 125] width 527 height 250
click at [139, 70] on div "Activity Fields Livestock Features Maps Team Vehicles Data Reporting Billing Tu…" at bounding box center [263, 132] width 527 height 233
click at [166, 93] on div "No usage set 282.1 Ac Toggle showing No usage set fields" at bounding box center [96, 93] width 165 height 15
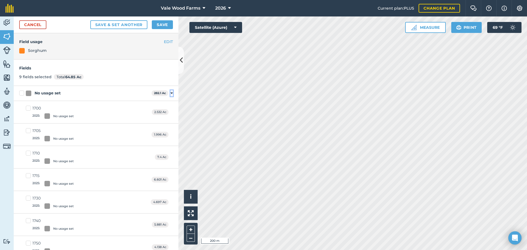
click at [170, 93] on icon at bounding box center [171, 93] width 2 height 5
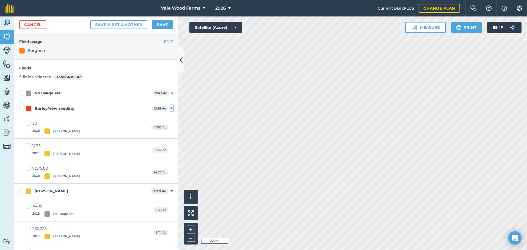
click at [170, 107] on icon at bounding box center [171, 108] width 2 height 5
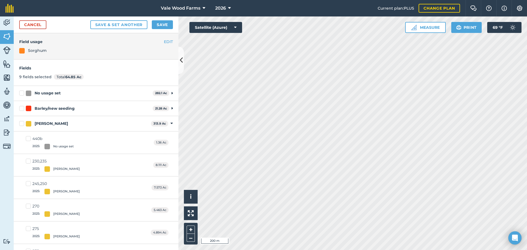
click at [169, 125] on div "Corn silage 313.9 Ac Toggle showing Corn silage fields" at bounding box center [96, 123] width 165 height 15
click at [170, 121] on button "Toggle showing Corn silage fields" at bounding box center [171, 123] width 2 height 6
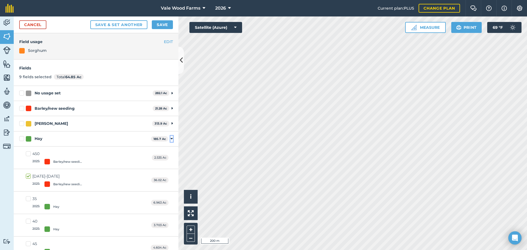
click at [170, 137] on icon at bounding box center [171, 138] width 2 height 5
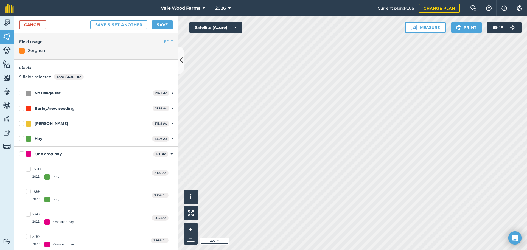
click at [168, 150] on div "One crop hay 17.6 Ac Toggle showing One crop hay fields" at bounding box center [96, 153] width 165 height 15
click at [170, 153] on icon at bounding box center [171, 153] width 2 height 5
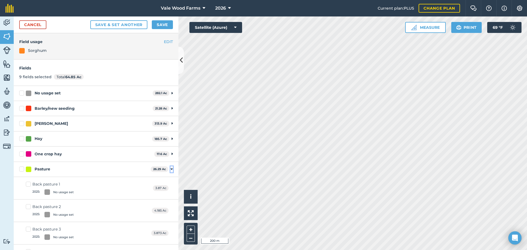
click at [170, 169] on icon at bounding box center [171, 169] width 2 height 5
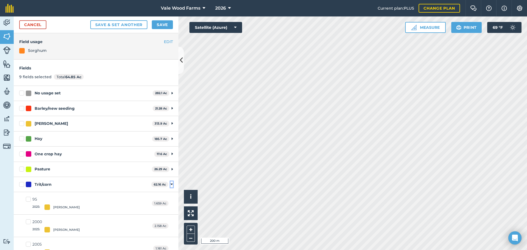
click at [170, 186] on icon at bounding box center [171, 184] width 2 height 5
click at [158, 27] on button "Save" at bounding box center [162, 24] width 21 height 9
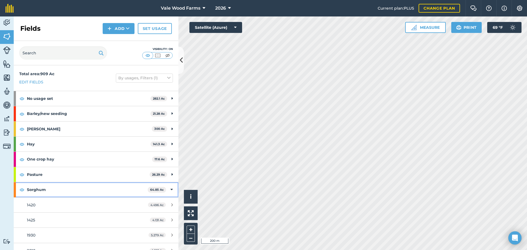
click at [170, 191] on icon at bounding box center [171, 190] width 2 height 6
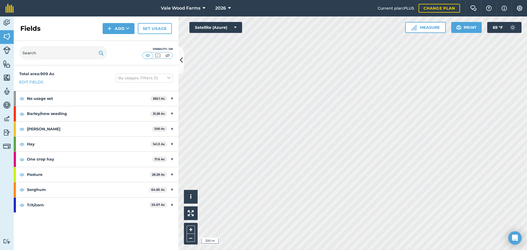
click at [380, 0] on html "Vale Wood Farms 2026 Current plan : PLUS Change plan Farm Chat Help Info Settin…" at bounding box center [263, 125] width 527 height 250
click at [227, 250] on html "Vale Wood Farms 2026 Current plan : PLUS Change plan Farm Chat Help Info Settin…" at bounding box center [263, 125] width 527 height 250
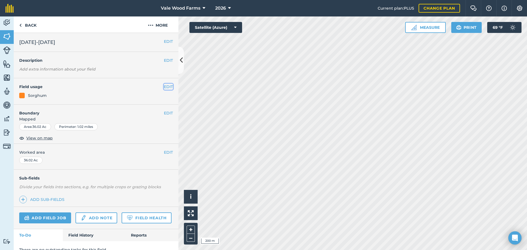
click at [165, 88] on button "EDIT" at bounding box center [168, 87] width 9 height 6
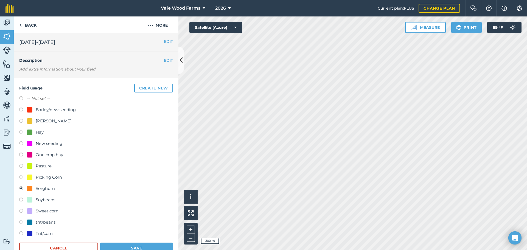
click at [22, 130] on label at bounding box center [23, 132] width 8 height 5
click at [137, 246] on button "Save" at bounding box center [136, 247] width 73 height 11
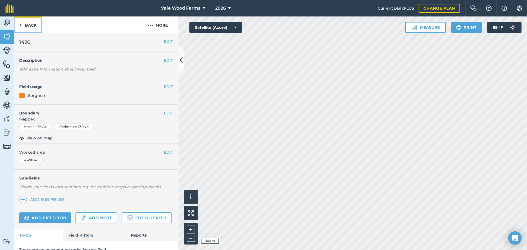
click at [27, 29] on link "Back" at bounding box center [28, 24] width 28 height 16
click at [33, 24] on link "Back" at bounding box center [28, 24] width 28 height 16
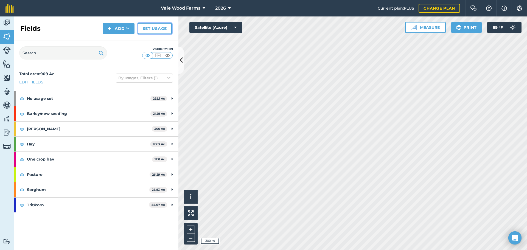
click at [152, 29] on link "Set usage" at bounding box center [155, 28] width 34 height 11
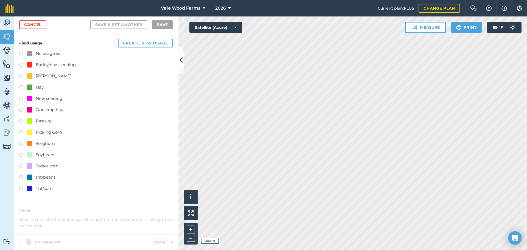
click at [20, 87] on label at bounding box center [23, 87] width 8 height 5
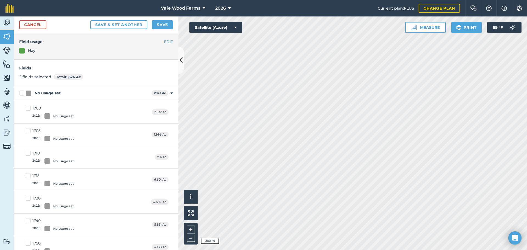
click at [258, 250] on html "Vale Wood Farms 2026 Current plan : PLUS Change plan Farm Chat Help Info Settin…" at bounding box center [263, 125] width 527 height 250
click at [526, 0] on html "Vale Wood Farms 2026 Current plan : PLUS Change plan Farm Chat Help Info Settin…" at bounding box center [263, 125] width 527 height 250
click at [161, 24] on button "Save" at bounding box center [162, 24] width 21 height 9
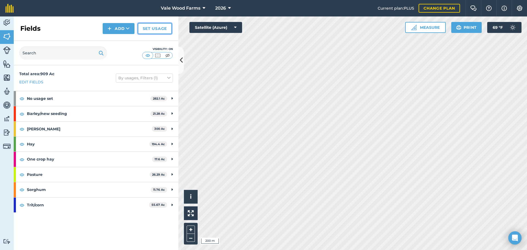
click at [165, 30] on link "Set usage" at bounding box center [155, 28] width 34 height 11
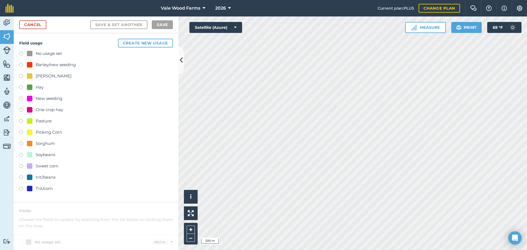
click at [22, 75] on label at bounding box center [23, 76] width 8 height 5
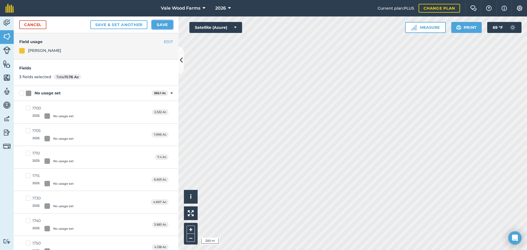
click at [163, 27] on button "Save" at bounding box center [162, 24] width 21 height 9
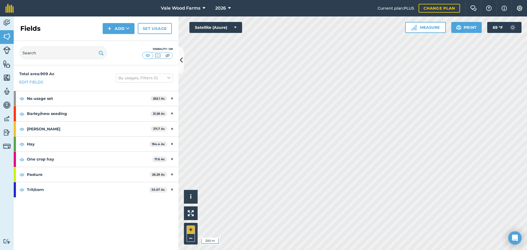
click at [191, 233] on div "Hello i © 2025 TomTom, Microsoft 200 m + –" at bounding box center [352, 132] width 348 height 233
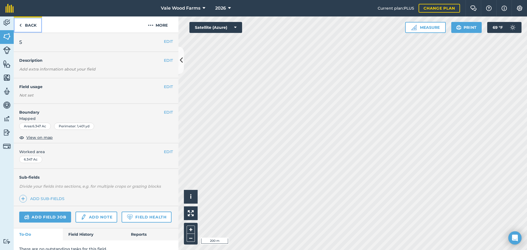
click at [30, 27] on link "Back" at bounding box center [28, 24] width 28 height 16
click at [32, 24] on link "Back" at bounding box center [28, 24] width 28 height 16
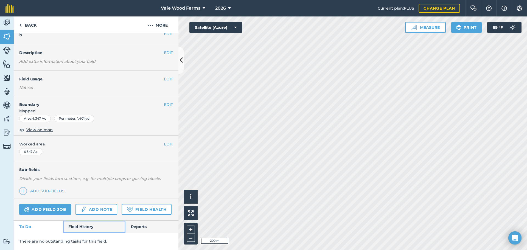
click at [91, 230] on link "Field History" at bounding box center [94, 227] width 62 height 12
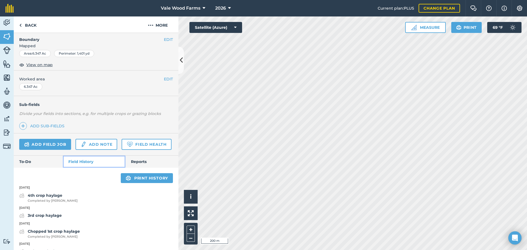
scroll to position [130, 0]
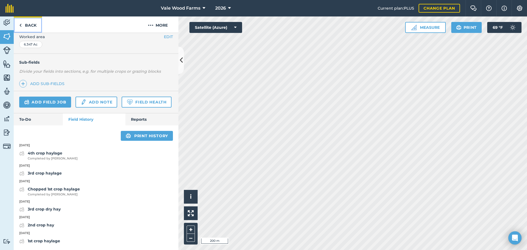
click at [25, 23] on link "Back" at bounding box center [28, 24] width 28 height 16
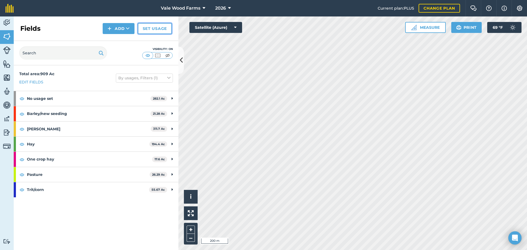
click at [151, 30] on link "Set usage" at bounding box center [155, 28] width 34 height 11
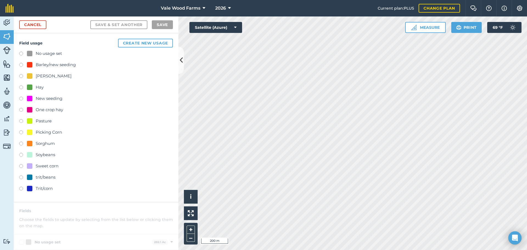
click at [20, 107] on div "One crop hay" at bounding box center [96, 110] width 154 height 8
click at [23, 111] on label at bounding box center [23, 110] width 8 height 5
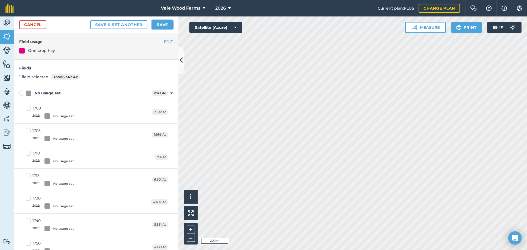
click at [164, 23] on button "Save" at bounding box center [162, 24] width 21 height 9
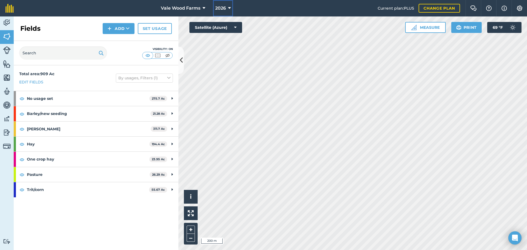
click at [221, 9] on span "2026" at bounding box center [220, 8] width 11 height 7
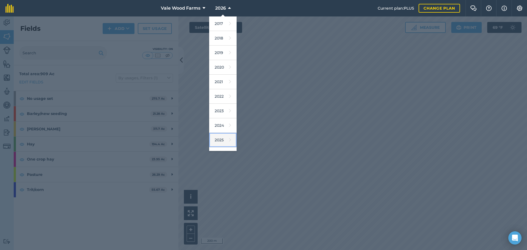
click at [224, 139] on link "2025" at bounding box center [222, 140] width 27 height 15
